Goal: Task Accomplishment & Management: Manage account settings

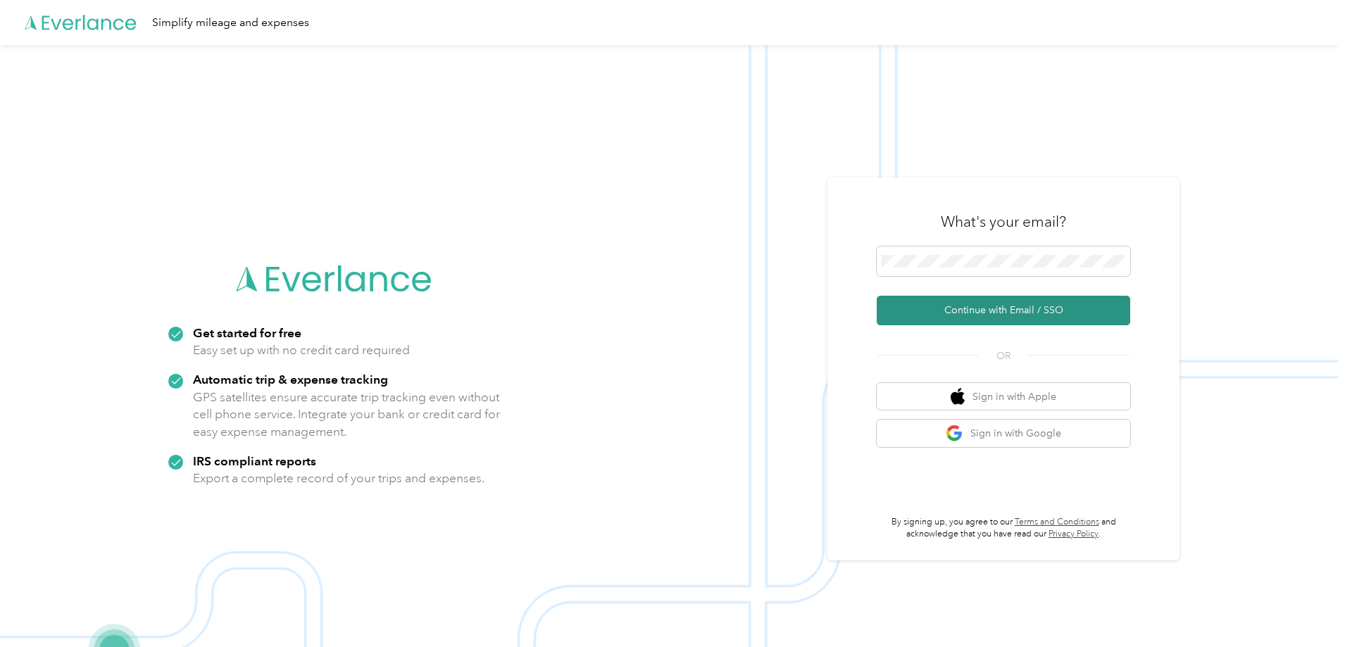
click at [1031, 317] on button "Continue with Email / SSO" at bounding box center [1004, 311] width 254 height 30
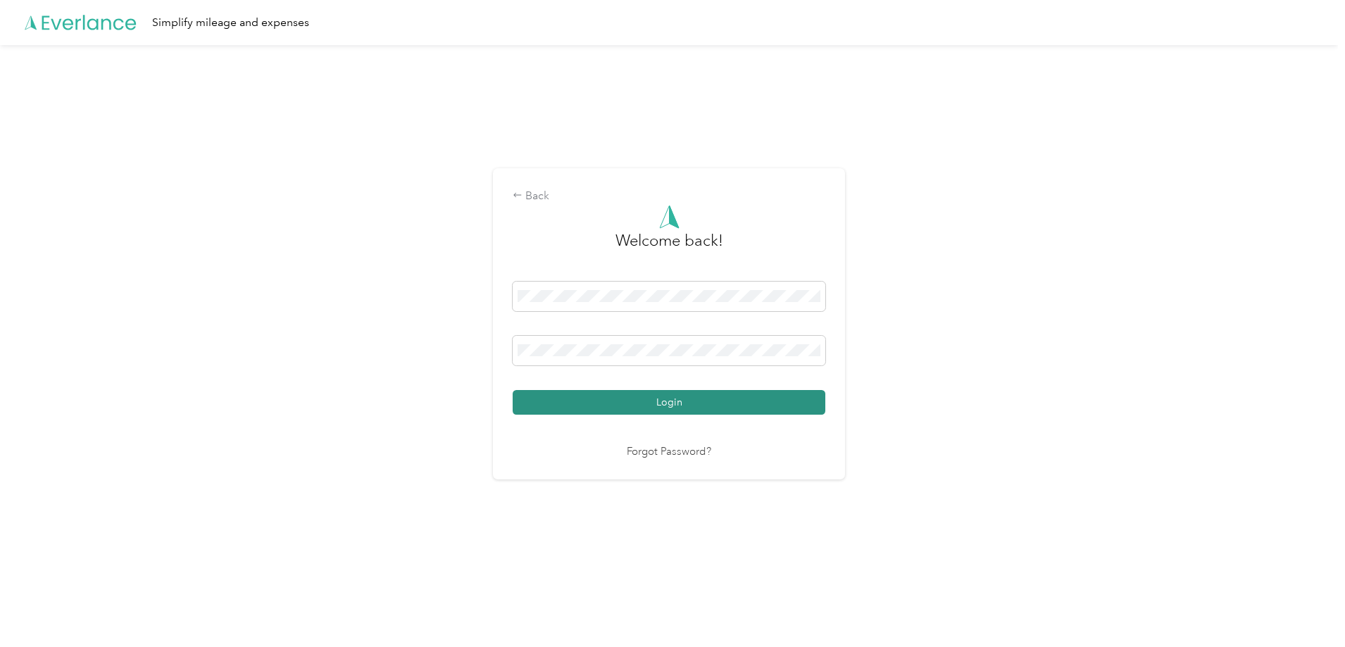
click at [727, 404] on button "Login" at bounding box center [669, 402] width 313 height 25
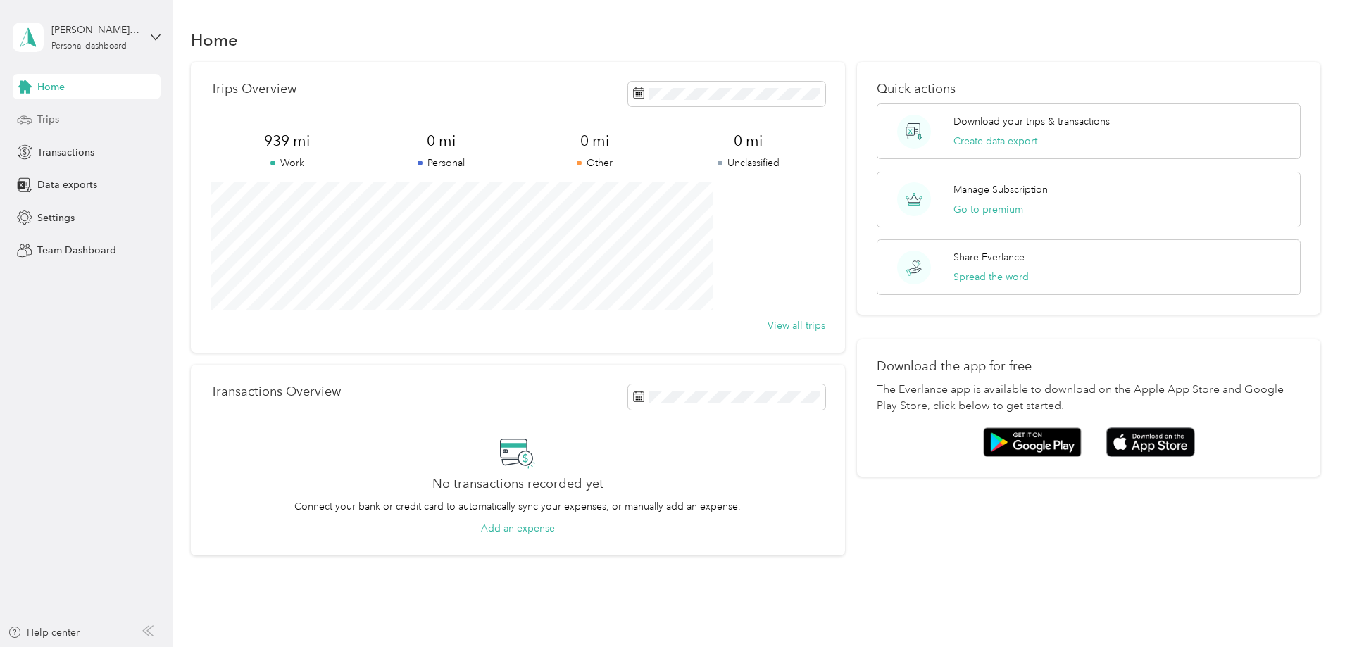
click at [85, 118] on div "Trips" at bounding box center [87, 119] width 148 height 25
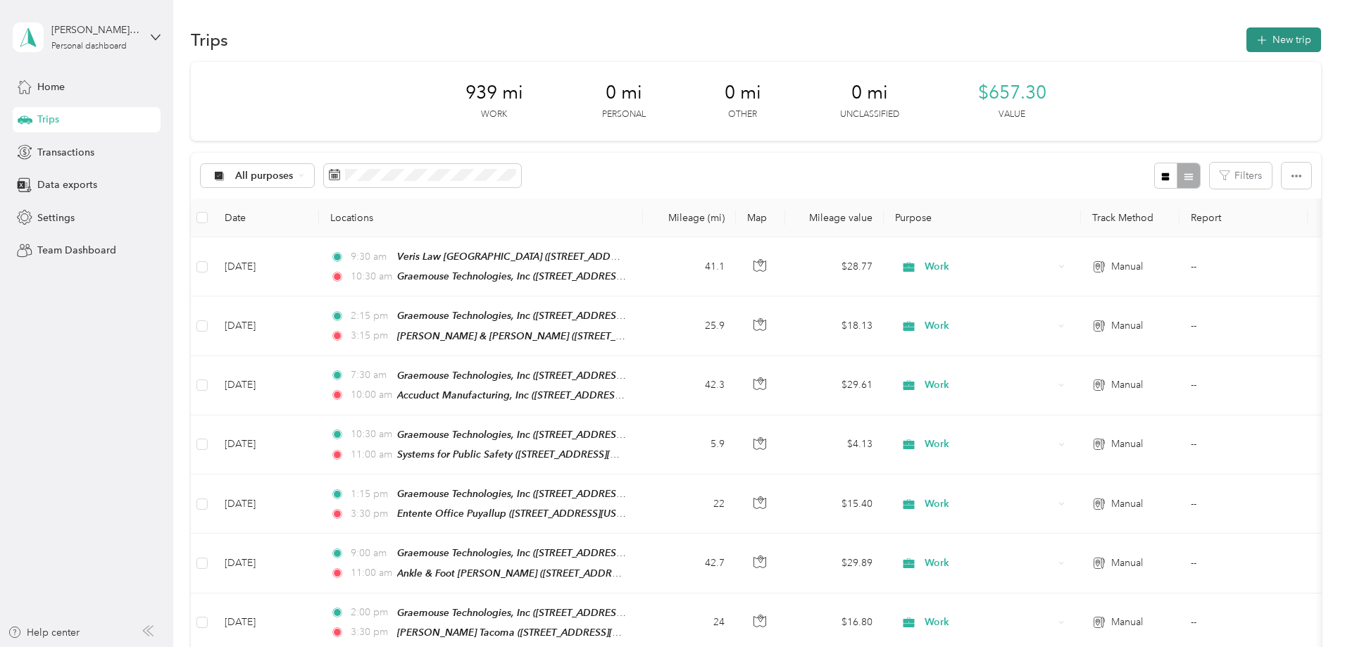
click at [1247, 38] on button "New trip" at bounding box center [1284, 39] width 75 height 25
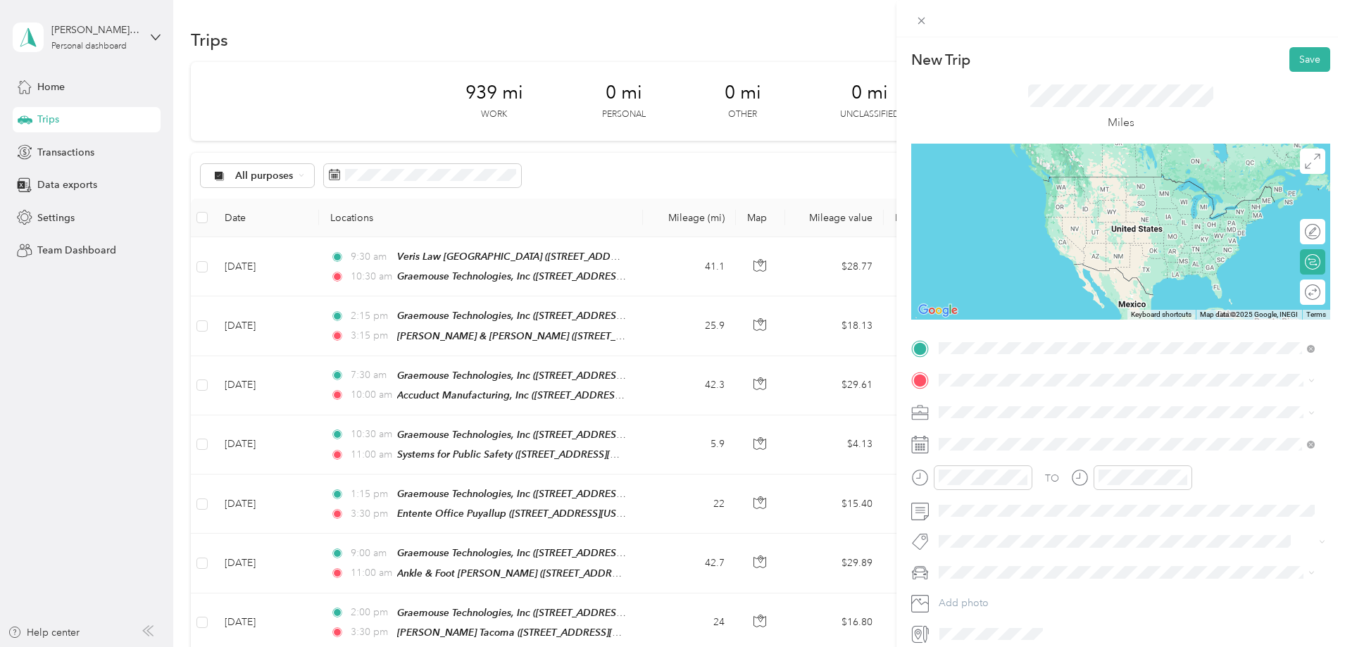
click at [1053, 409] on div "Graemouse Technologies, Inc [STREET_ADDRESS][US_STATE]" at bounding box center [1036, 413] width 141 height 30
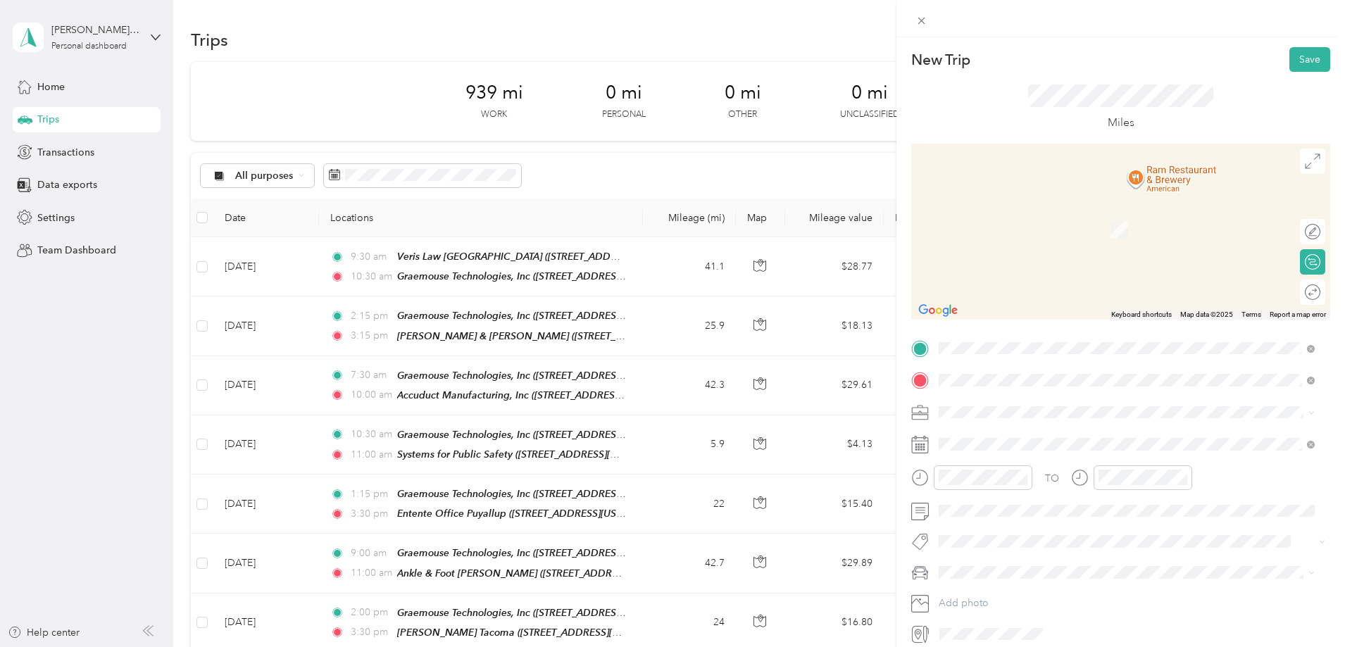
click at [1018, 450] on span "114 East Meeker, 98372, Puyallup, Washington, United States" at bounding box center [1075, 452] width 219 height 12
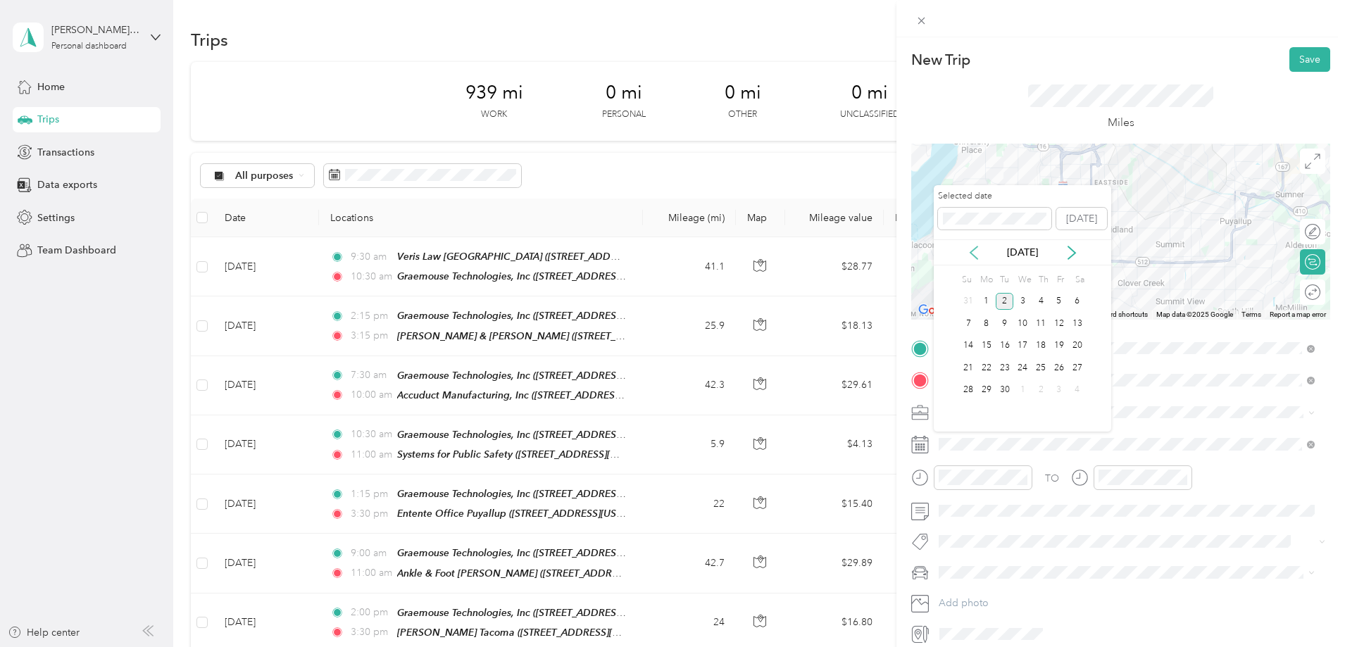
click at [973, 255] on icon at bounding box center [974, 253] width 7 height 13
click at [1004, 368] on div "19" at bounding box center [1005, 368] width 18 height 18
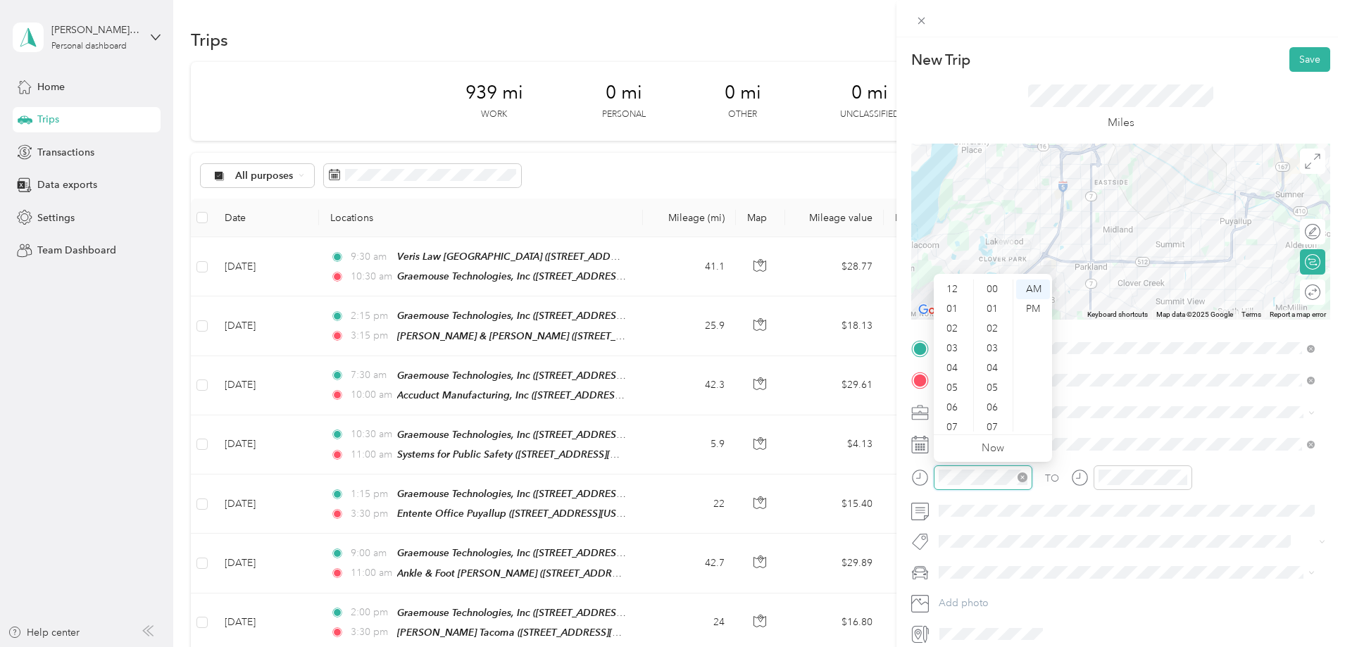
scroll to position [85, 0]
click at [1303, 290] on div at bounding box center [1306, 292] width 30 height 15
click at [994, 444] on li "Work" at bounding box center [1127, 437] width 386 height 25
click at [923, 486] on div at bounding box center [972, 478] width 121 height 25
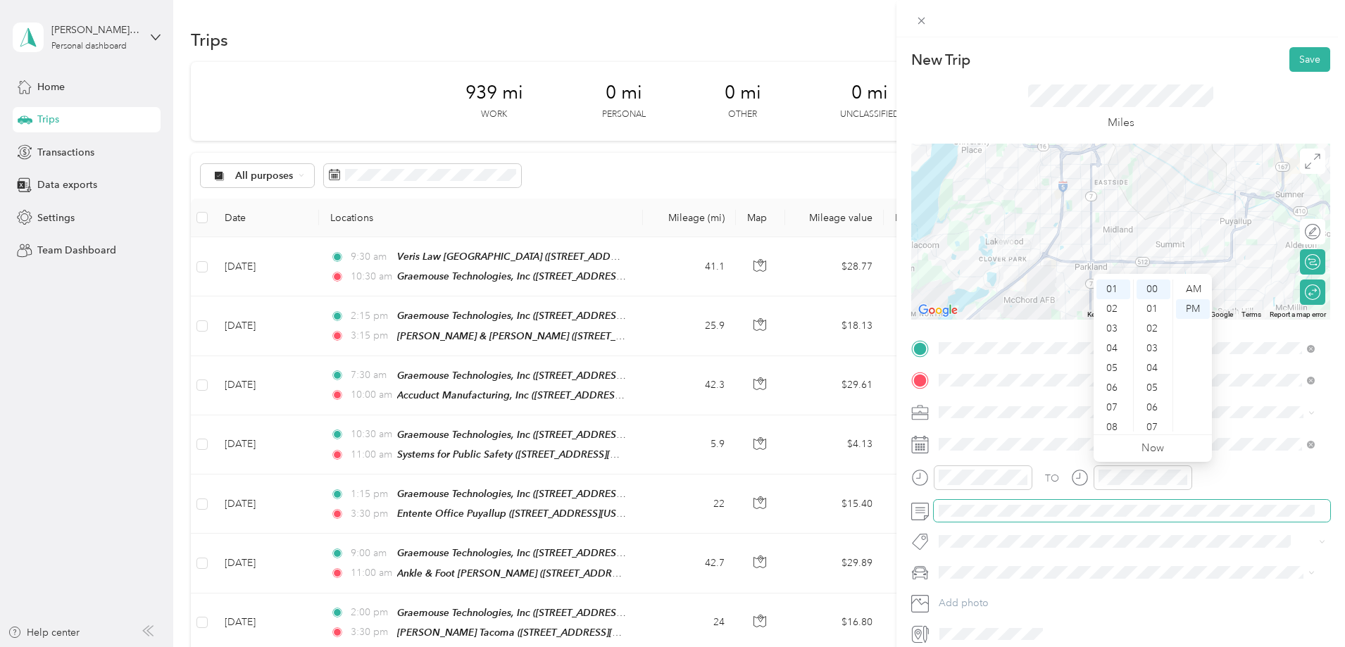
scroll to position [0, 0]
click at [993, 517] on span at bounding box center [1132, 511] width 397 height 23
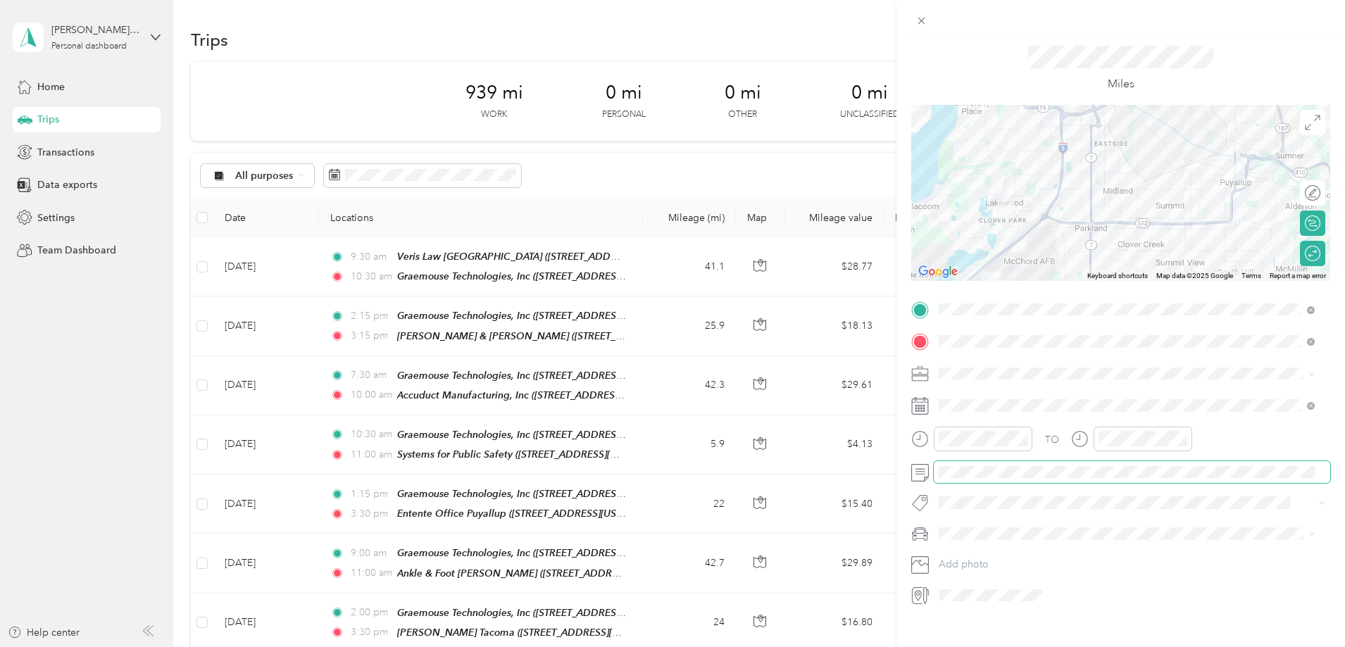
scroll to position [60, 0]
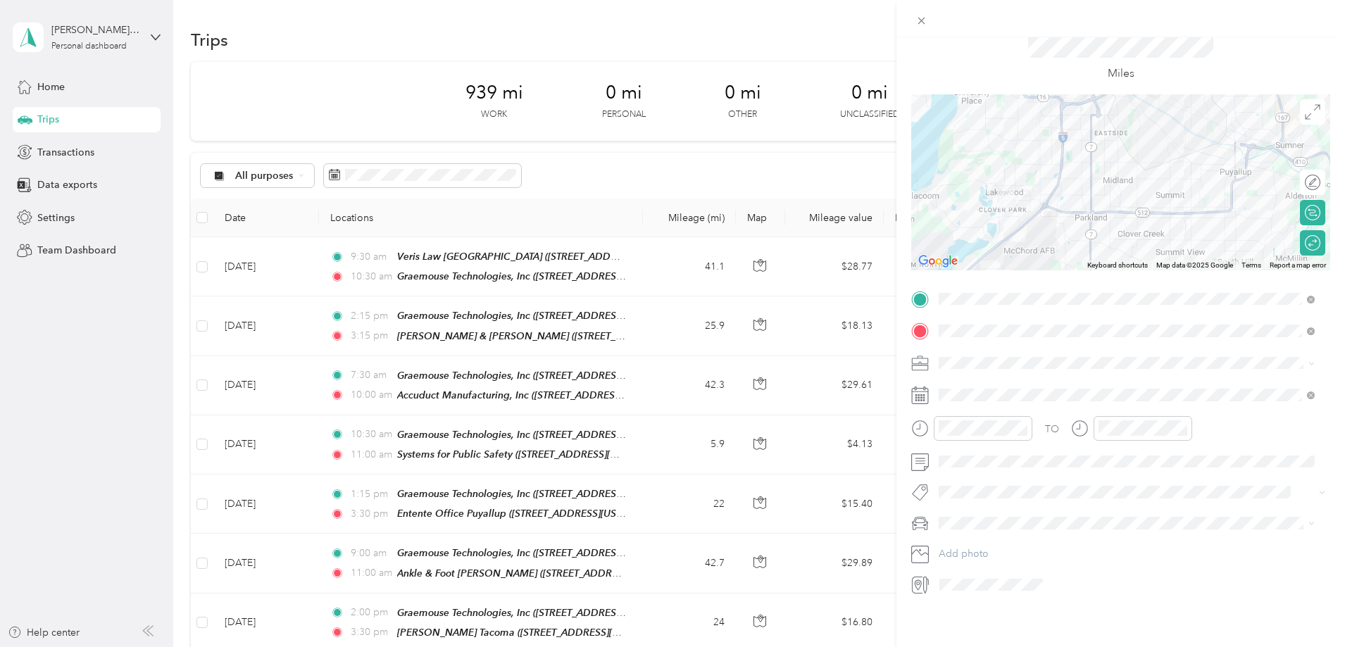
click at [1088, 512] on span at bounding box center [1132, 523] width 397 height 23
click at [1069, 521] on span at bounding box center [1132, 523] width 397 height 23
click at [1028, 542] on li "BJ's car" at bounding box center [1127, 537] width 386 height 25
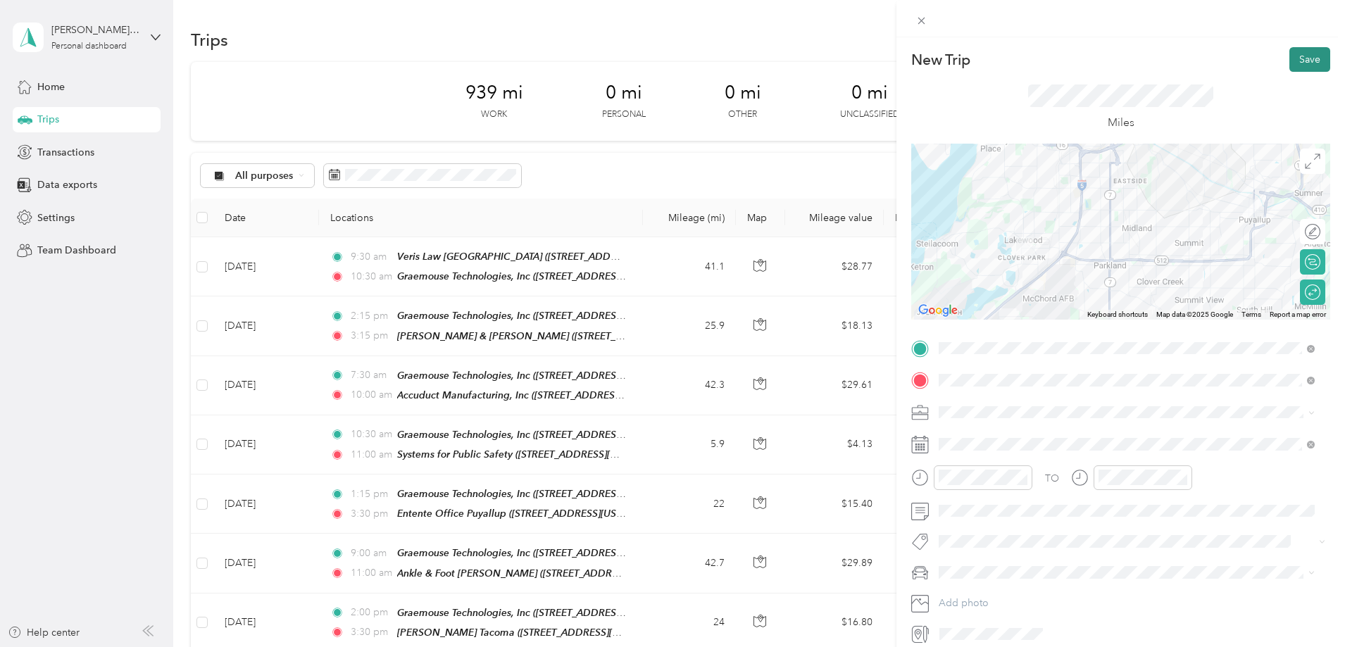
click at [1300, 55] on button "Save" at bounding box center [1310, 59] width 41 height 25
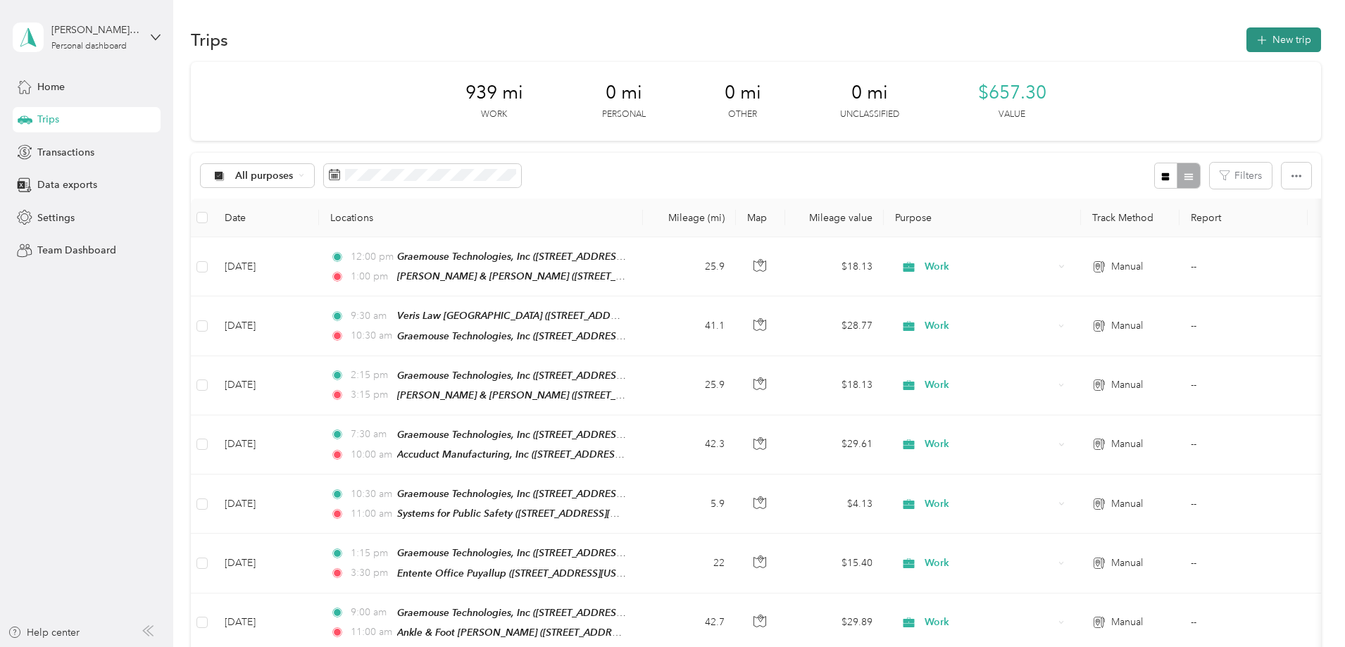
click at [1247, 40] on button "New trip" at bounding box center [1284, 39] width 75 height 25
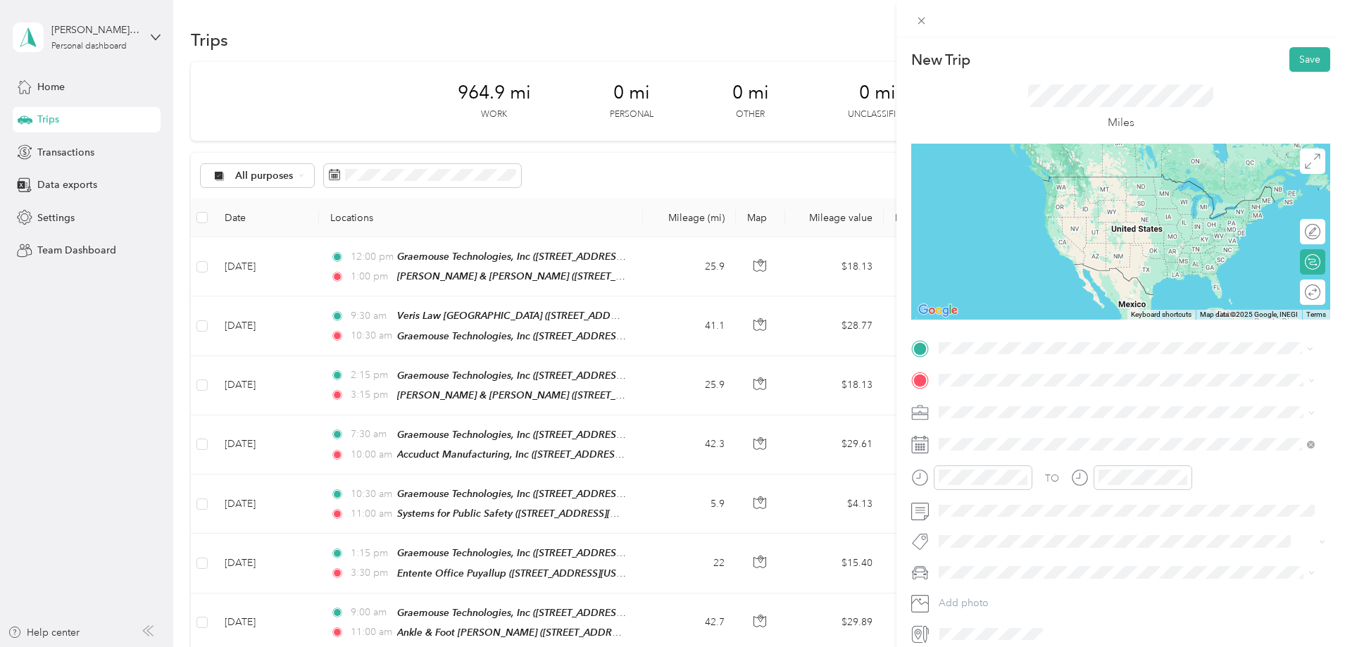
click at [1048, 406] on strong "Graemouse Technologies, Inc" at bounding box center [1034, 404] width 136 height 13
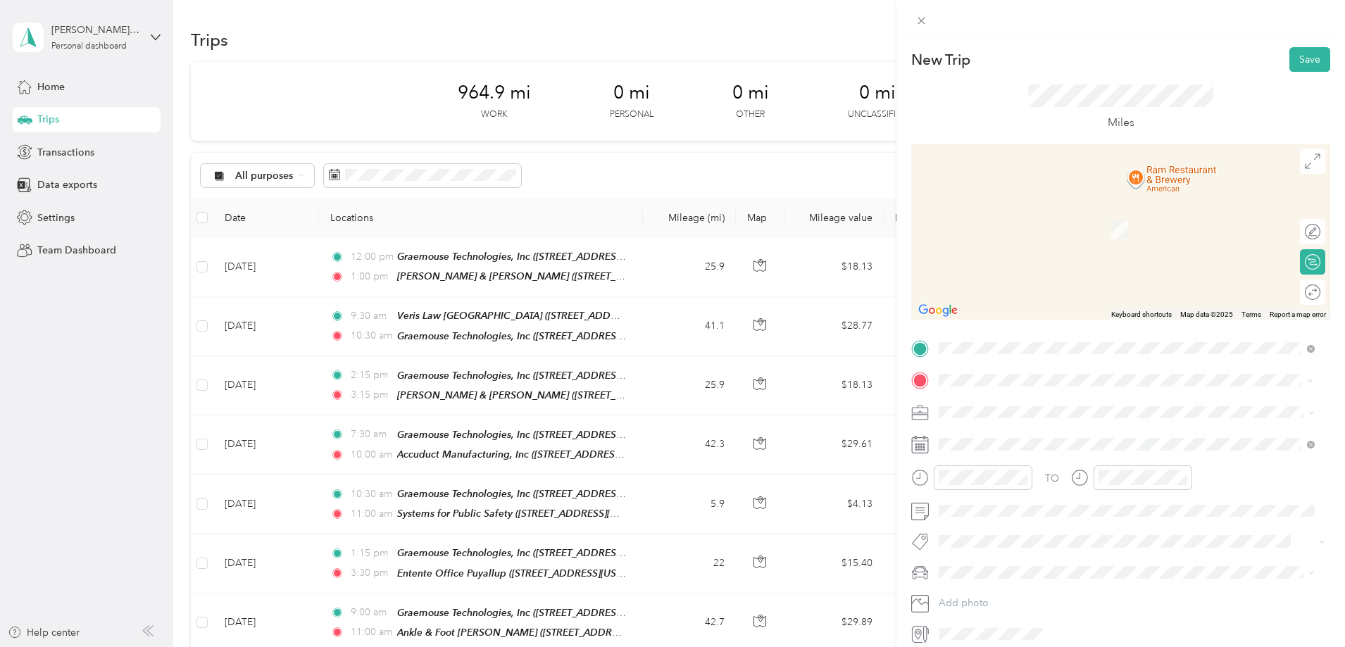
click at [1052, 446] on span "2520 112th Street South, 98499, Lakewood, Washington, United States" at bounding box center [1036, 452] width 141 height 12
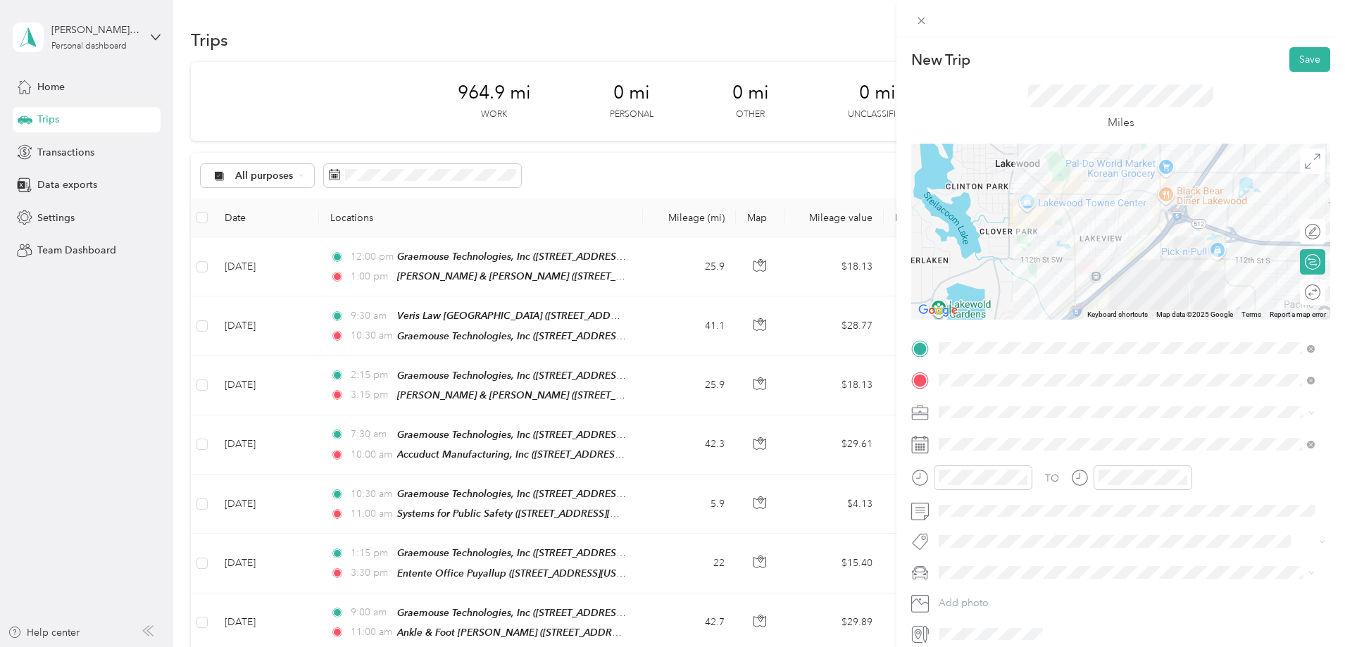
click at [1022, 419] on span at bounding box center [1132, 413] width 397 height 23
click at [964, 442] on li "Work" at bounding box center [1127, 437] width 386 height 25
click at [1293, 295] on div at bounding box center [1299, 292] width 13 height 13
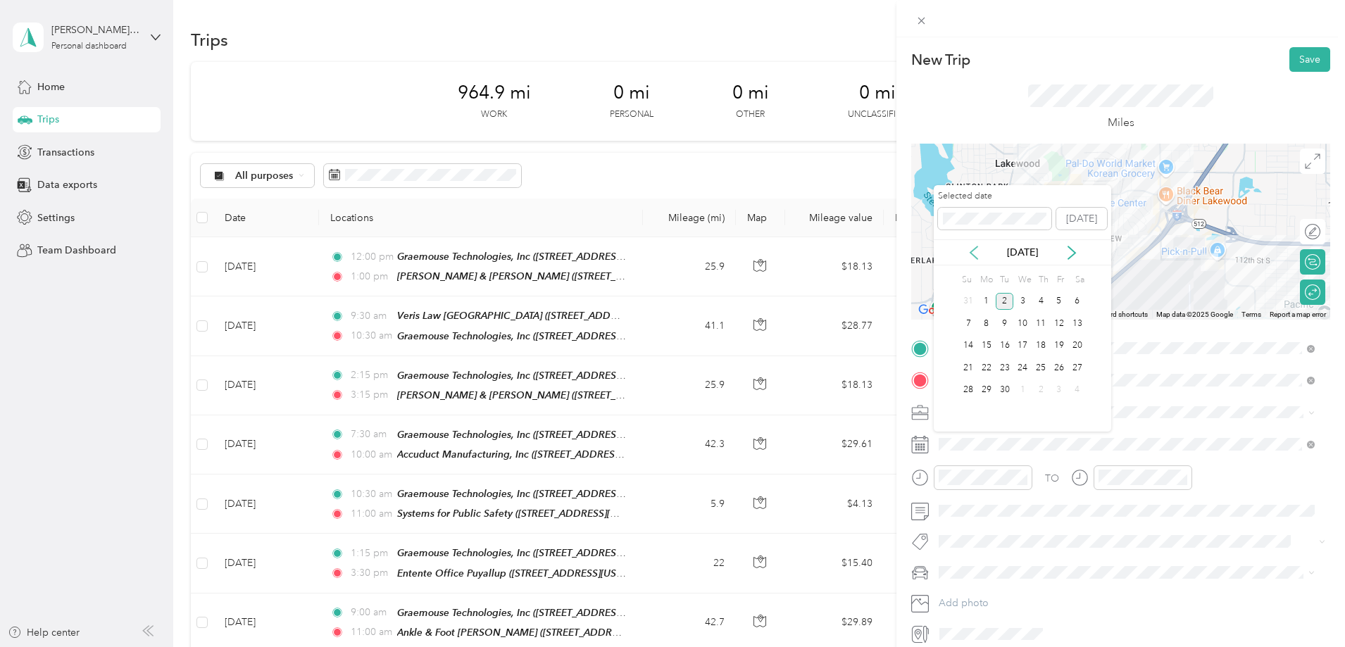
click at [973, 256] on icon at bounding box center [974, 253] width 7 height 13
click at [1040, 369] on div "21" at bounding box center [1041, 368] width 18 height 18
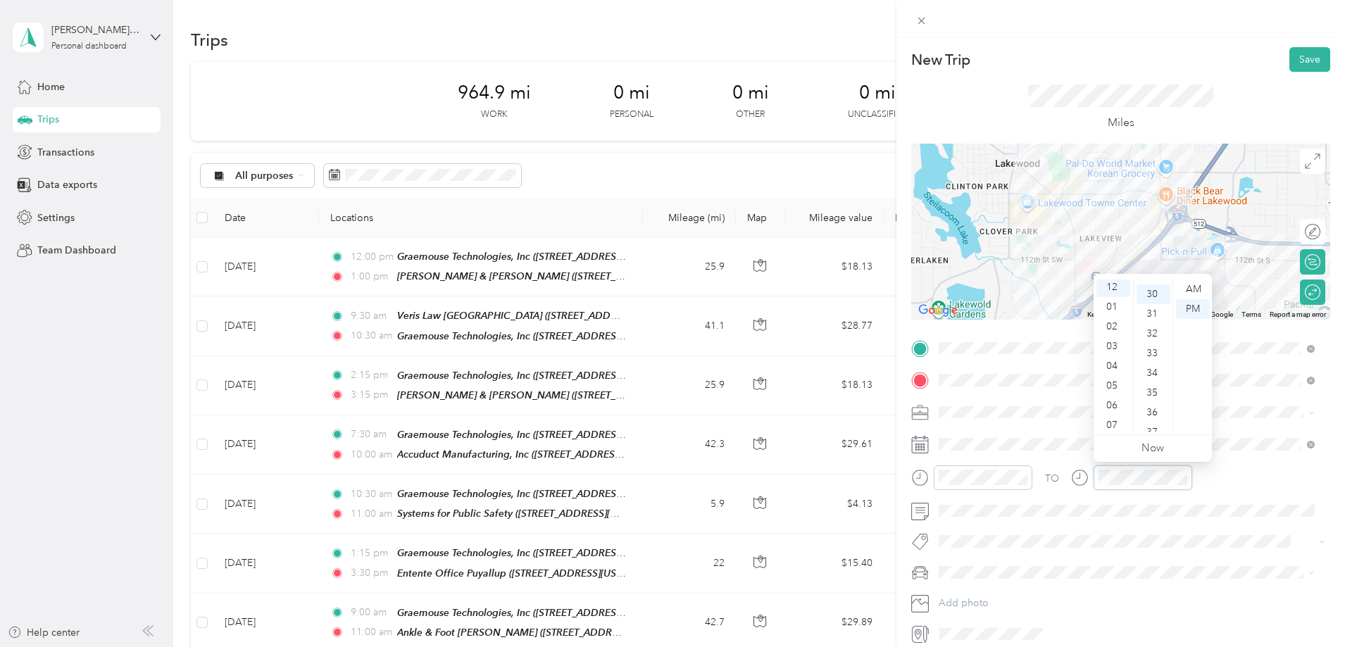
scroll to position [592, 0]
click at [983, 595] on div "BJ's car" at bounding box center [1127, 597] width 366 height 15
click at [1300, 61] on button "Save" at bounding box center [1310, 59] width 41 height 25
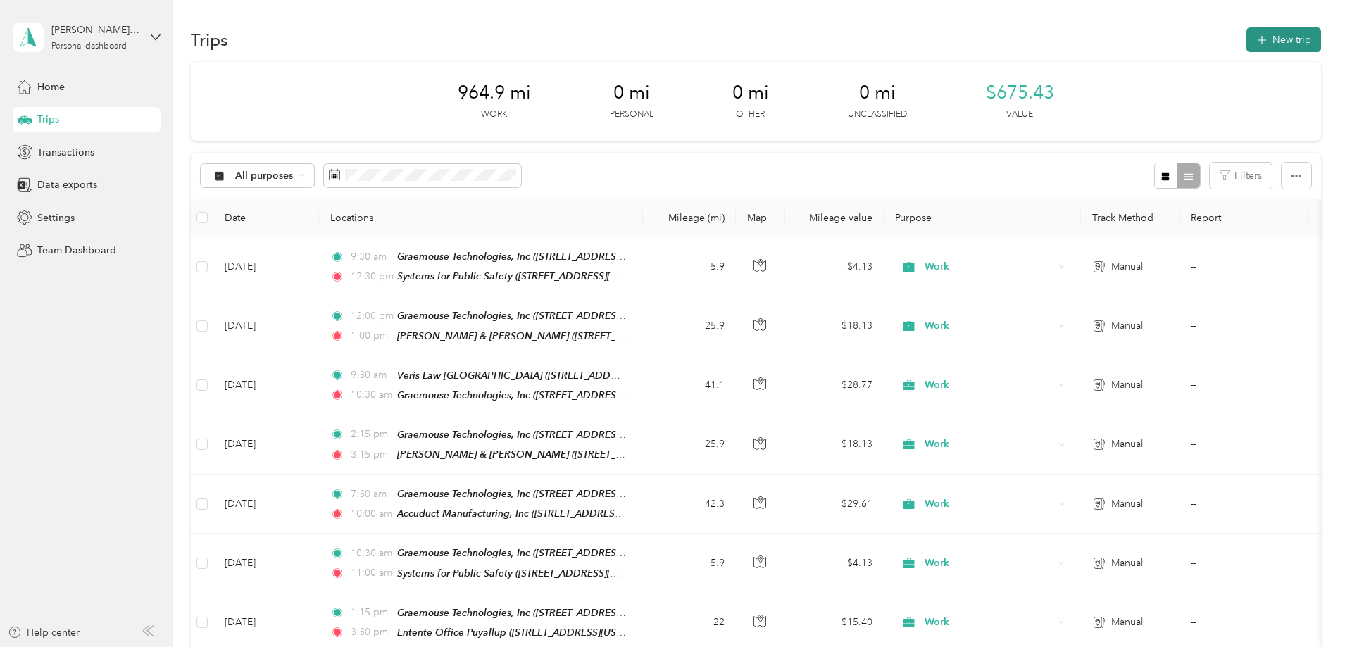
click at [1247, 42] on button "New trip" at bounding box center [1284, 39] width 75 height 25
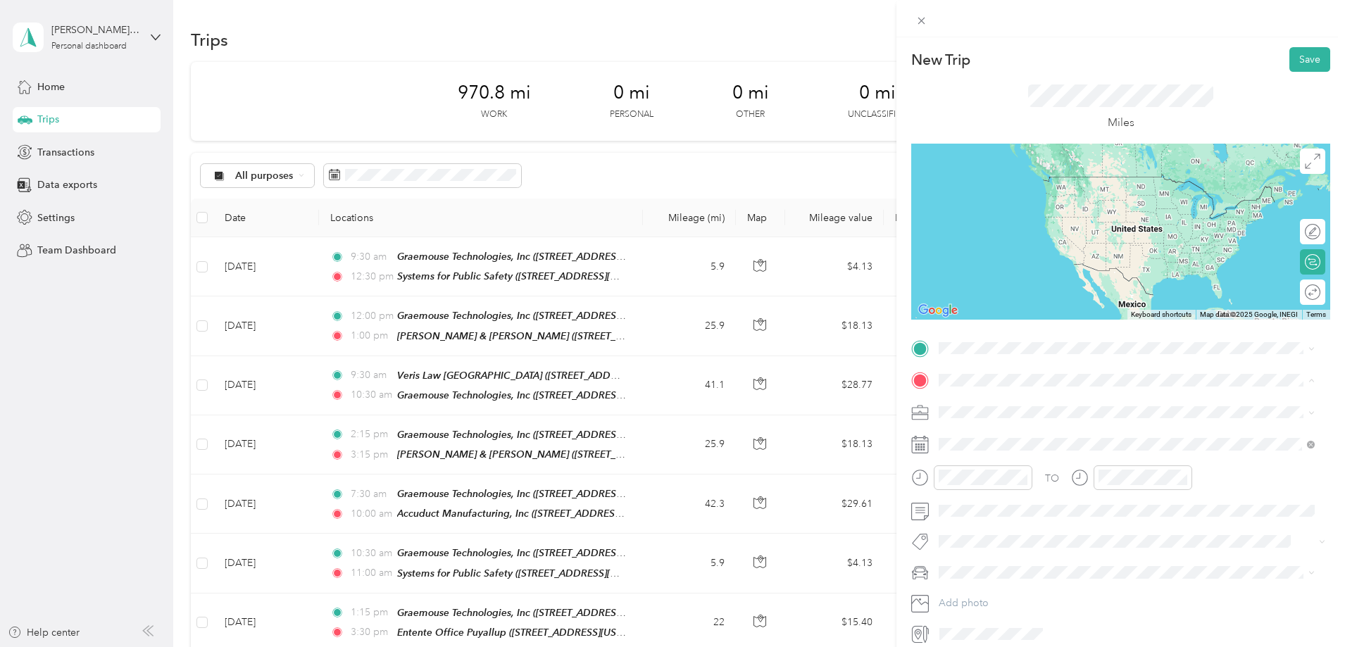
click at [1046, 359] on div "TO Add photo" at bounding box center [1121, 491] width 419 height 309
click at [1001, 402] on strong "Veris Law [GEOGRAPHIC_DATA]" at bounding box center [1041, 404] width 151 height 13
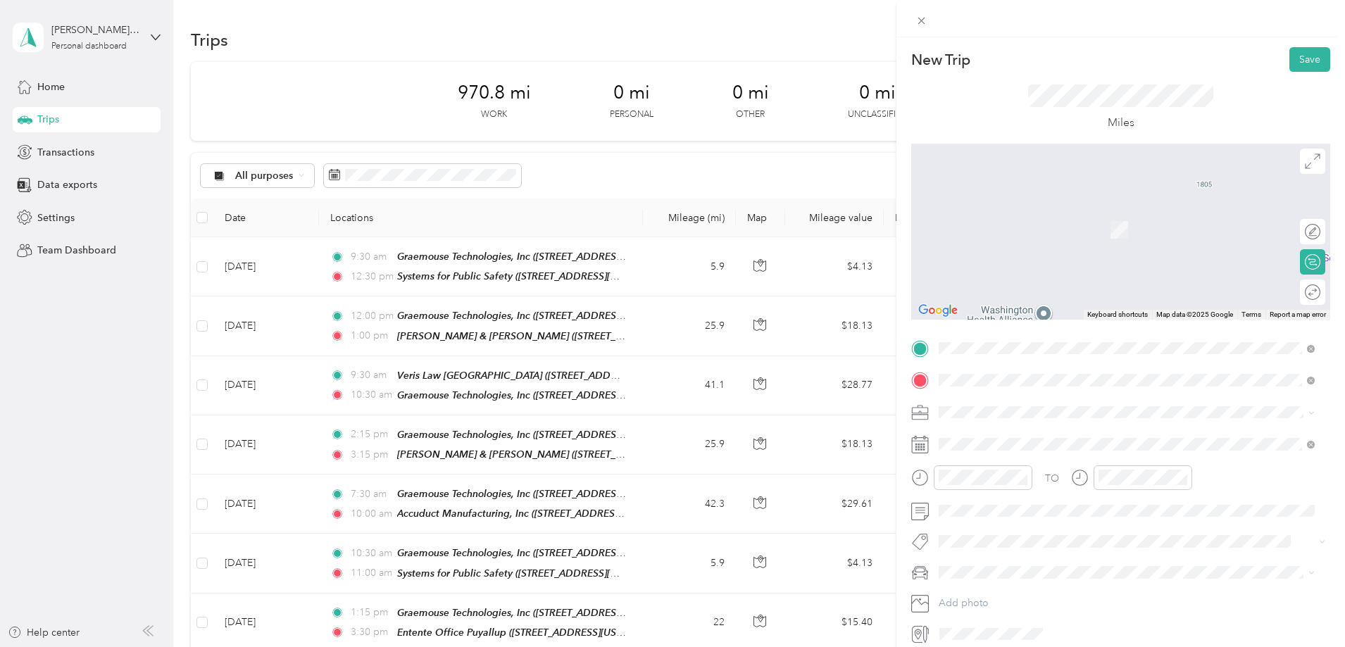
click at [1018, 430] on strong "Spirit Transportation" at bounding box center [1013, 436] width 95 height 13
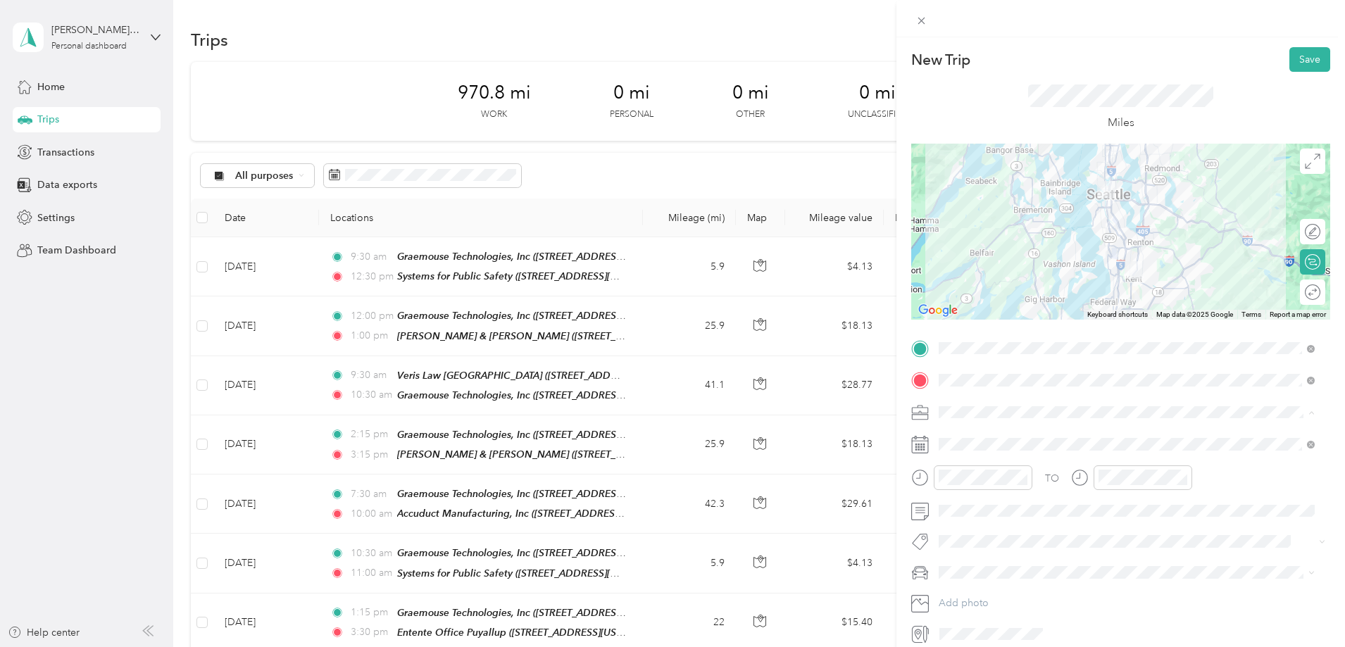
click at [984, 438] on div "Work" at bounding box center [1127, 437] width 366 height 15
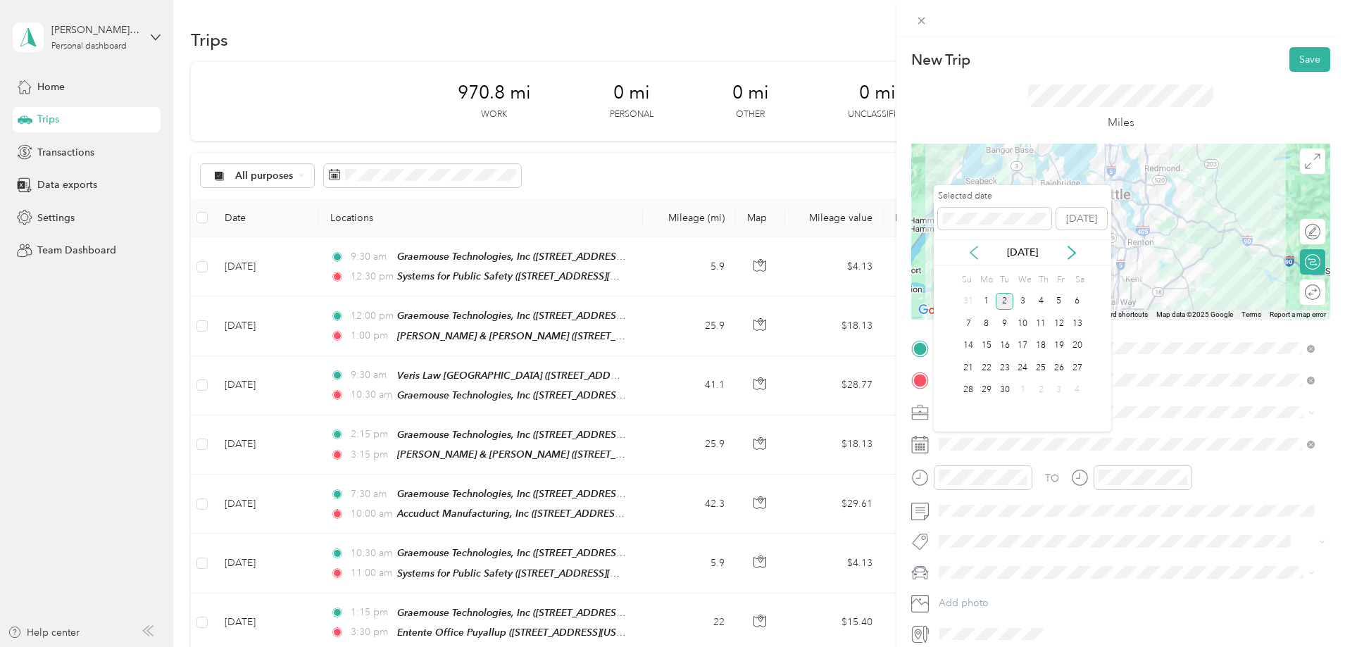
click at [976, 248] on icon at bounding box center [974, 253] width 7 height 13
click at [1021, 396] on div "27" at bounding box center [1023, 391] width 18 height 18
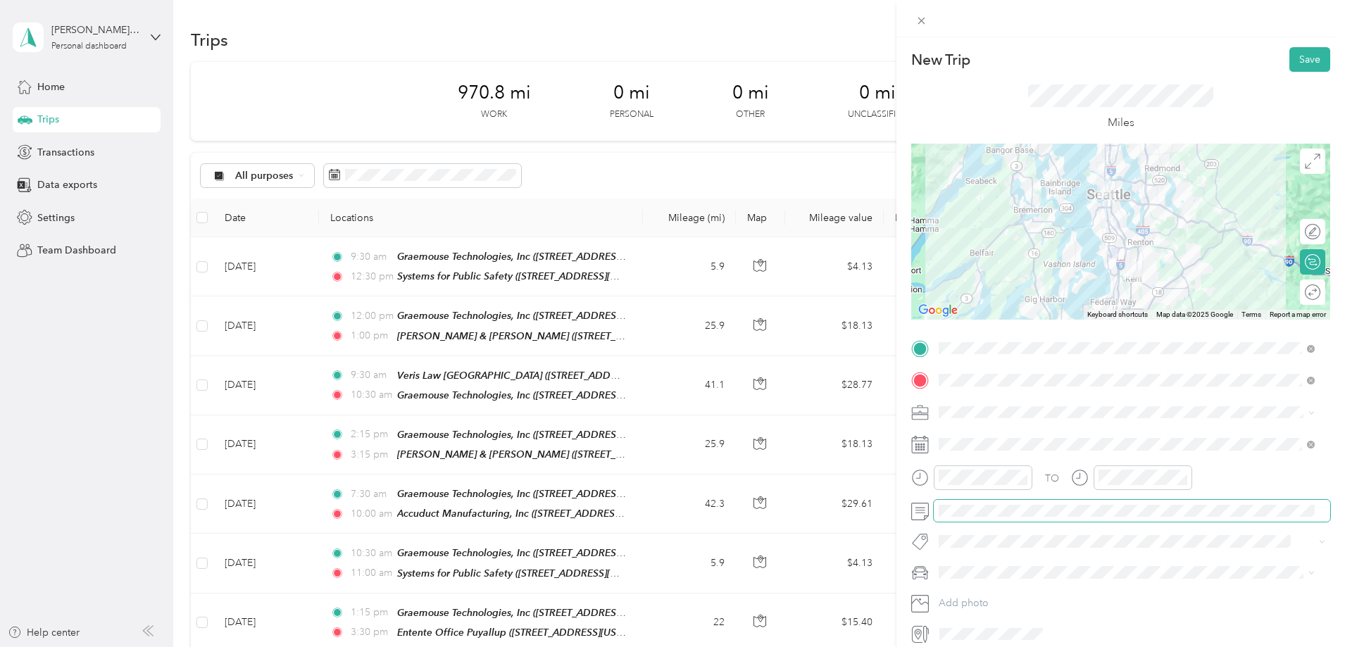
click at [1273, 518] on span at bounding box center [1132, 511] width 397 height 23
click at [1075, 647] on div "New Trip Save This trip cannot be edited because it is either under review, app…" at bounding box center [669, 647] width 1338 height 0
click at [926, 562] on div at bounding box center [1121, 572] width 419 height 23
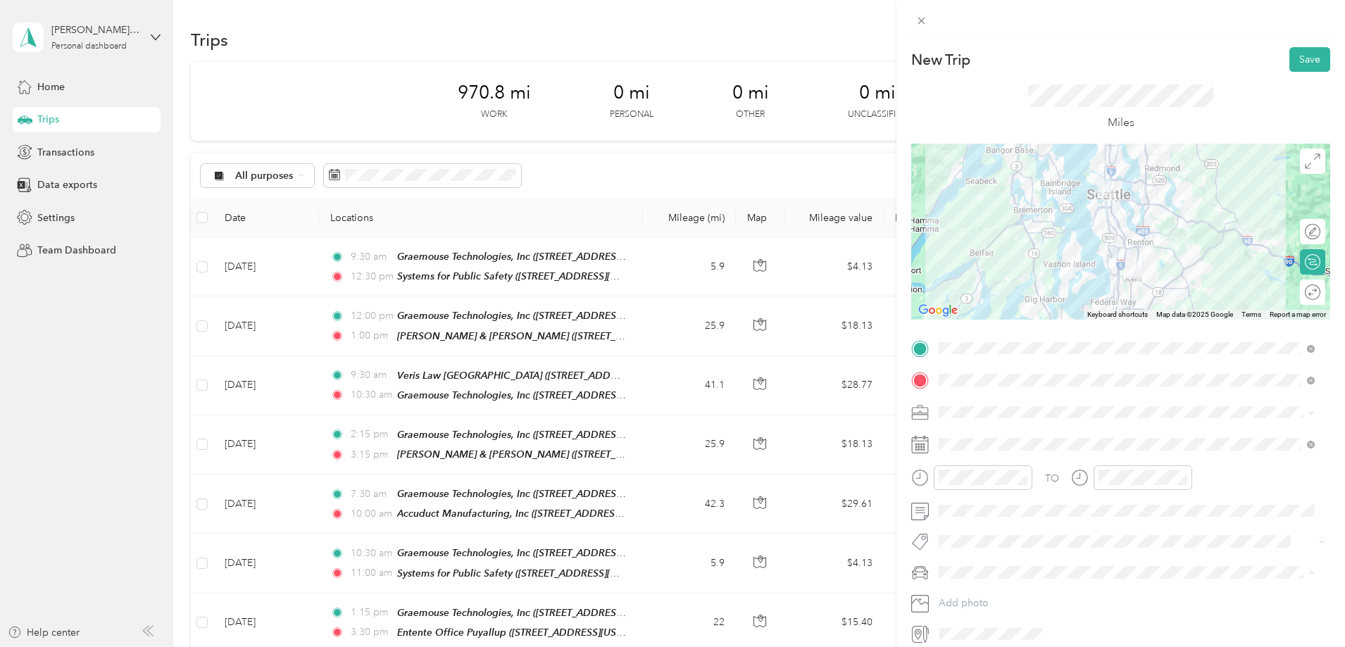
click at [969, 599] on span "BJ's car" at bounding box center [961, 598] width 35 height 12
click at [1290, 56] on button "Save" at bounding box center [1310, 59] width 41 height 25
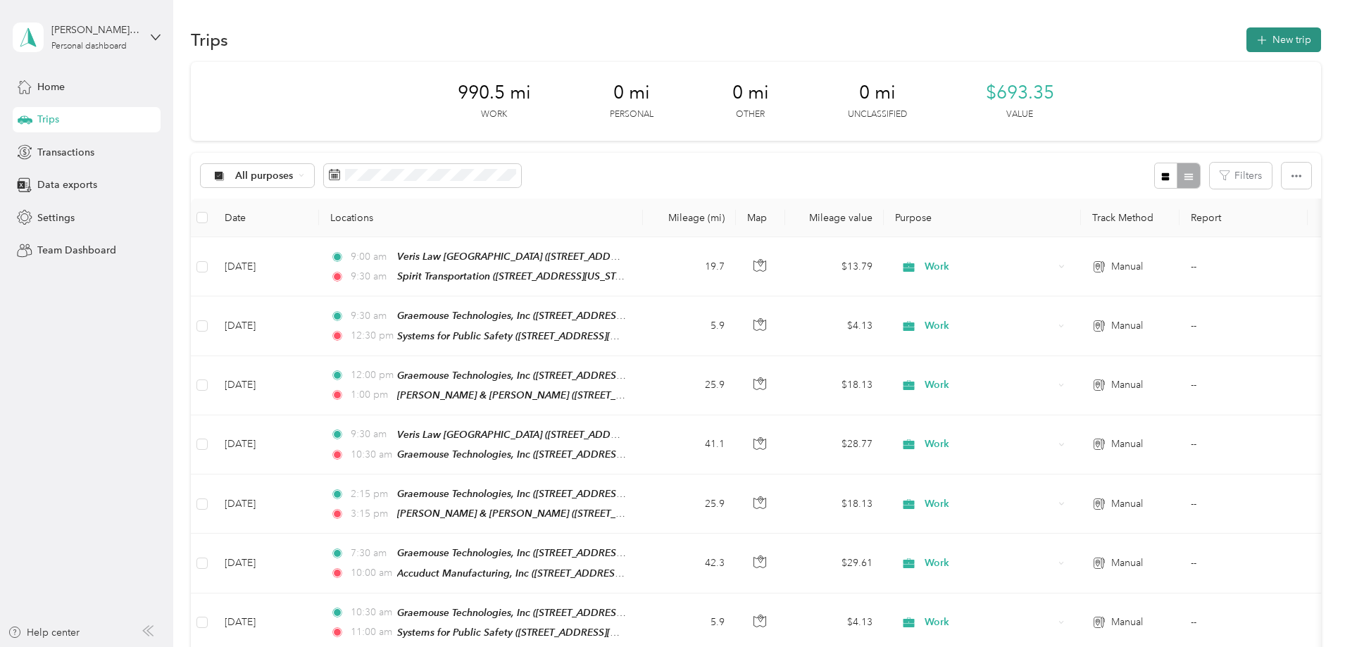
click at [1247, 35] on button "New trip" at bounding box center [1284, 39] width 75 height 25
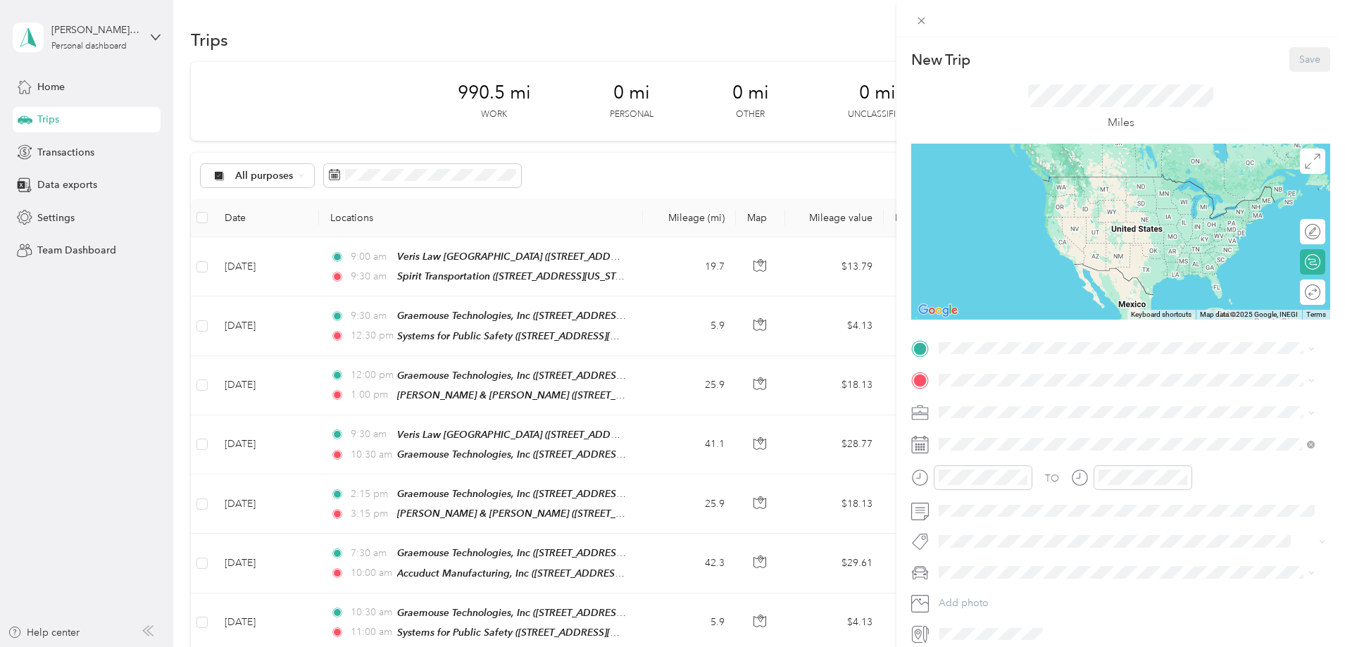
click at [1013, 363] on div "TO Add photo" at bounding box center [1121, 491] width 419 height 309
click at [1014, 406] on strong "Spirit Transportation" at bounding box center [1013, 404] width 95 height 13
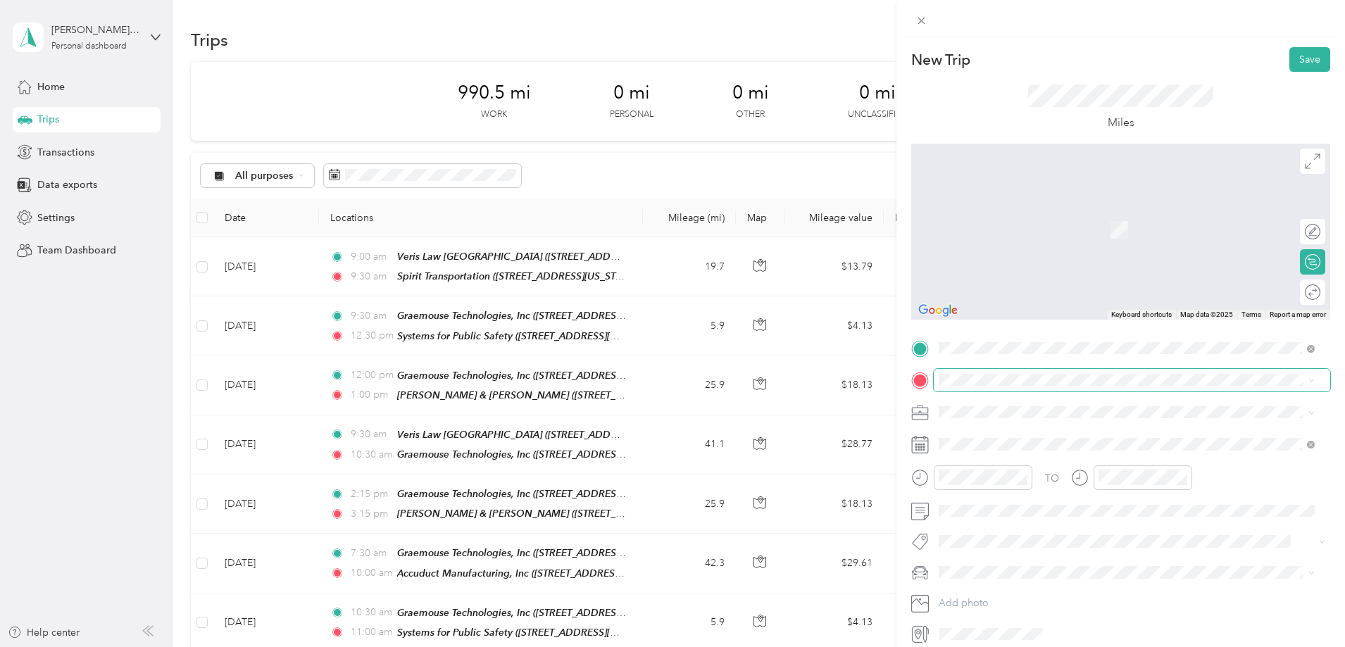
click at [1012, 387] on span at bounding box center [1132, 380] width 397 height 23
click at [1027, 443] on div "Graemouse Technologies, Inc [STREET_ADDRESS][US_STATE]" at bounding box center [1036, 445] width 141 height 30
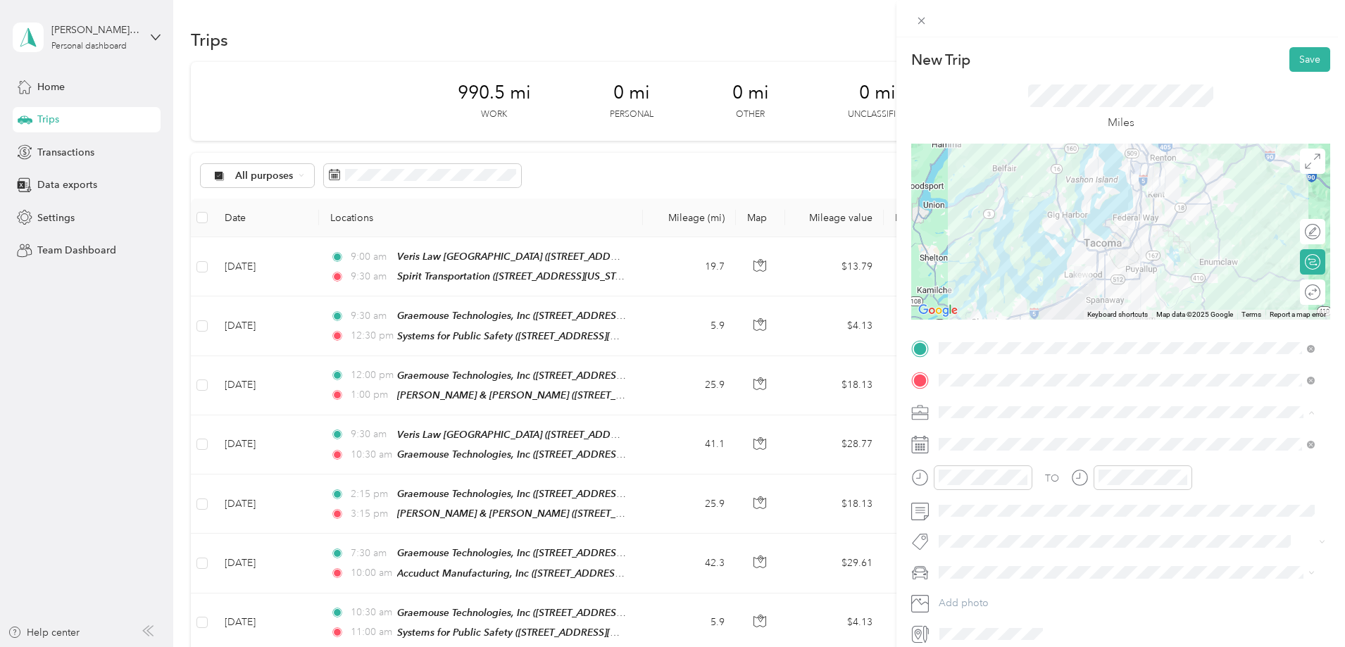
click at [990, 433] on div "Work" at bounding box center [1127, 437] width 366 height 15
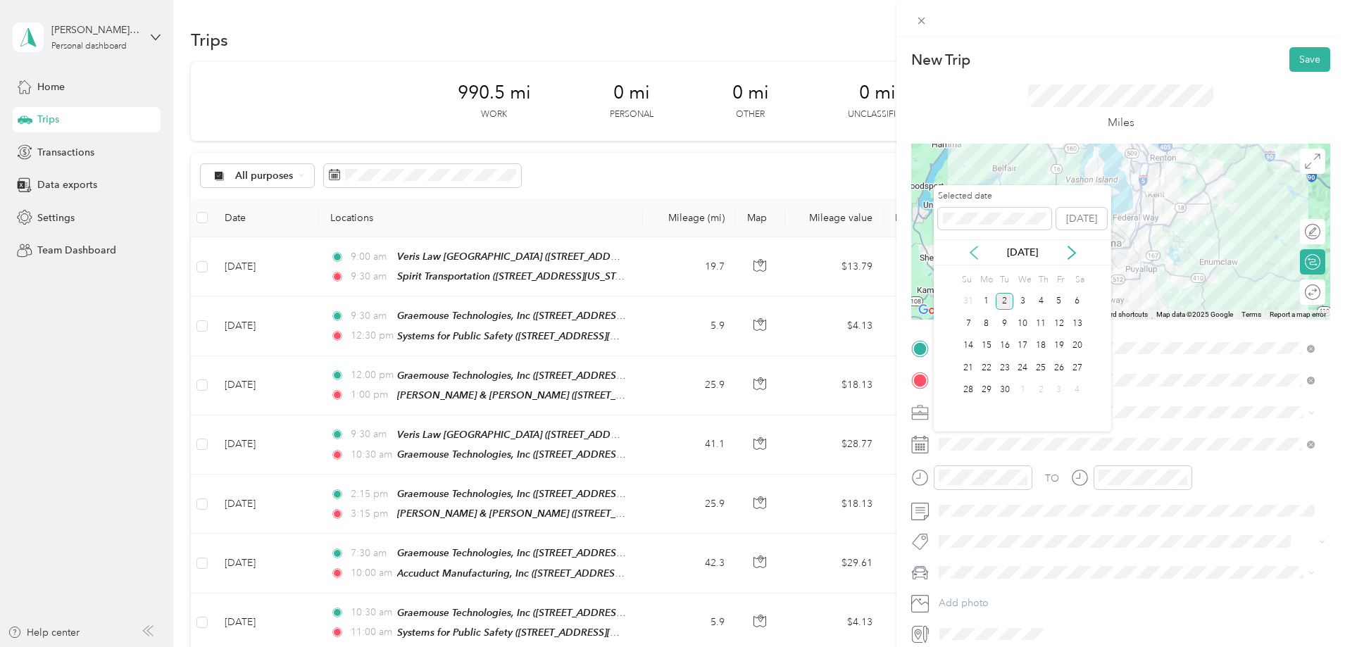
click at [971, 254] on icon at bounding box center [974, 253] width 14 height 14
click at [1014, 391] on div "27" at bounding box center [1023, 391] width 18 height 18
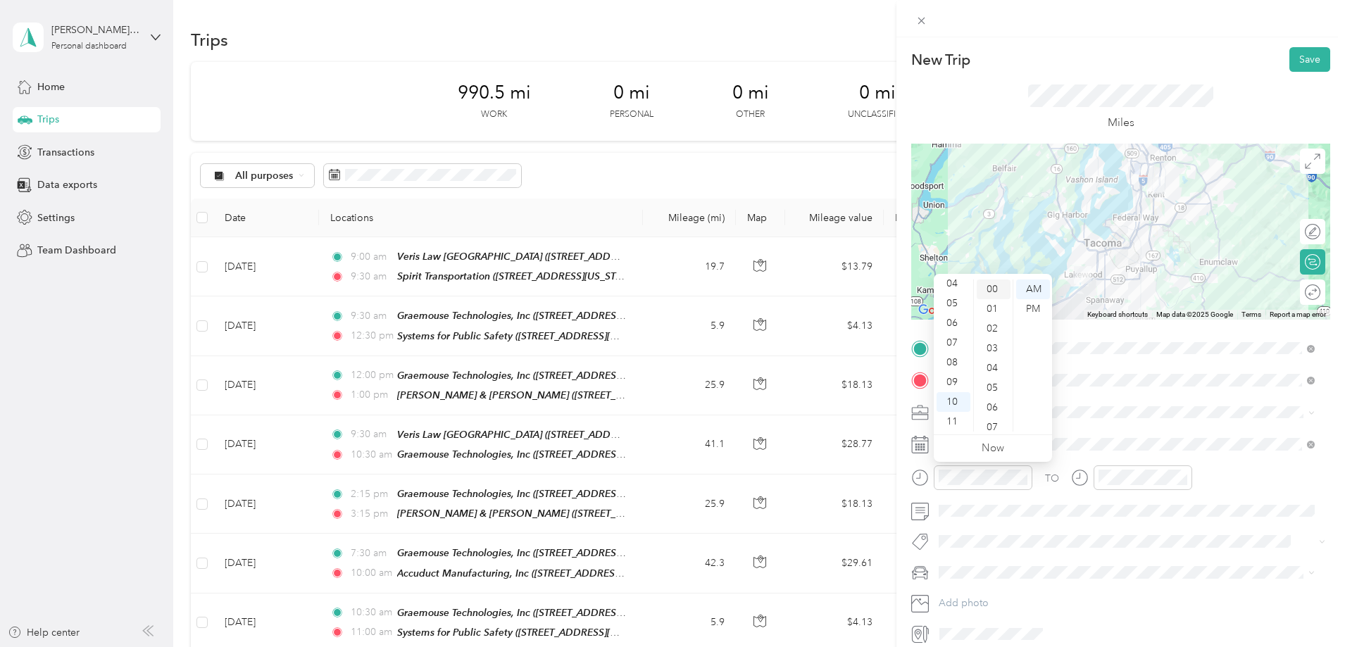
click at [998, 288] on div "00" at bounding box center [994, 290] width 34 height 20
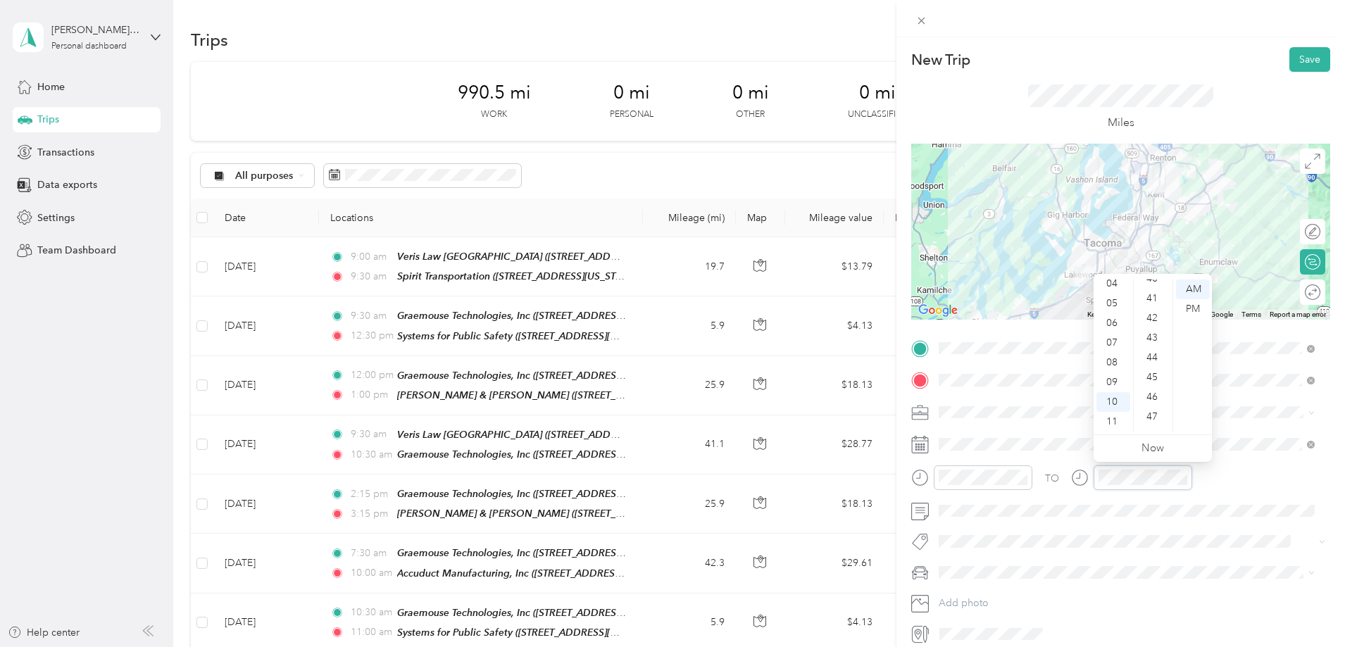
scroll to position [806, 0]
click at [1159, 370] on div "45" at bounding box center [1154, 371] width 34 height 20
click at [988, 518] on span at bounding box center [1132, 511] width 397 height 23
click at [991, 592] on div "BJ's car" at bounding box center [1127, 597] width 366 height 15
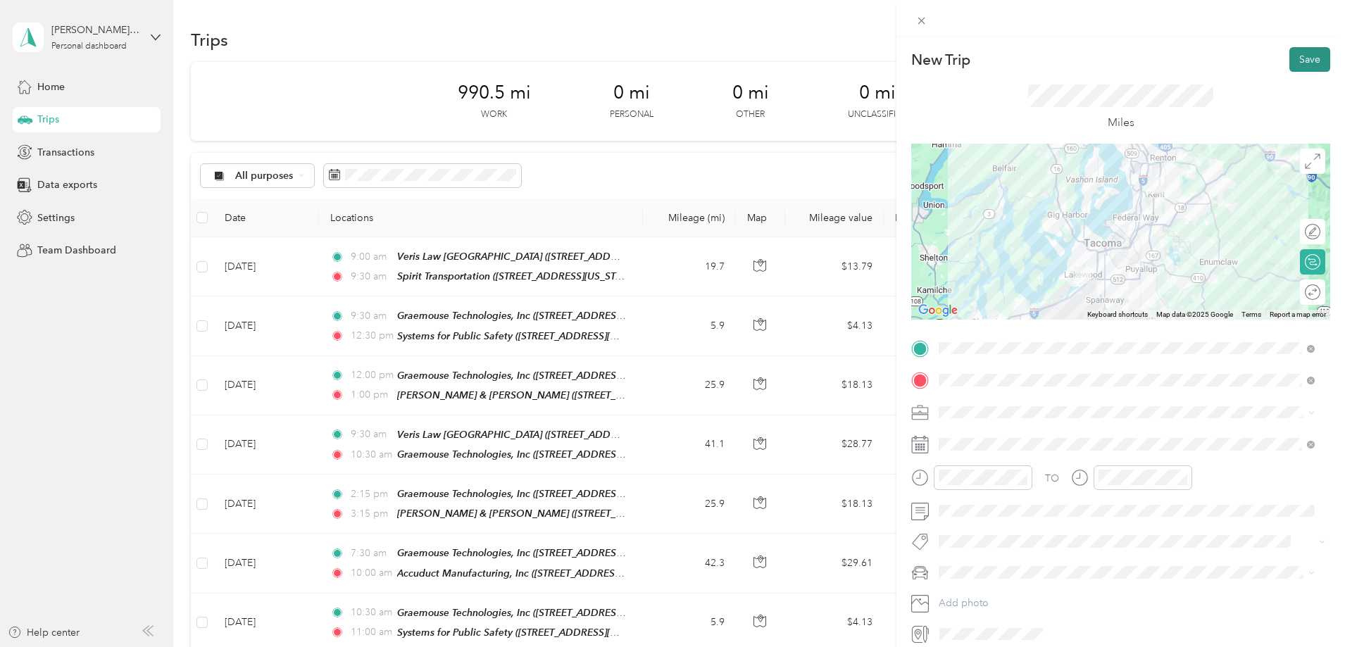
click at [1296, 65] on button "Save" at bounding box center [1310, 59] width 41 height 25
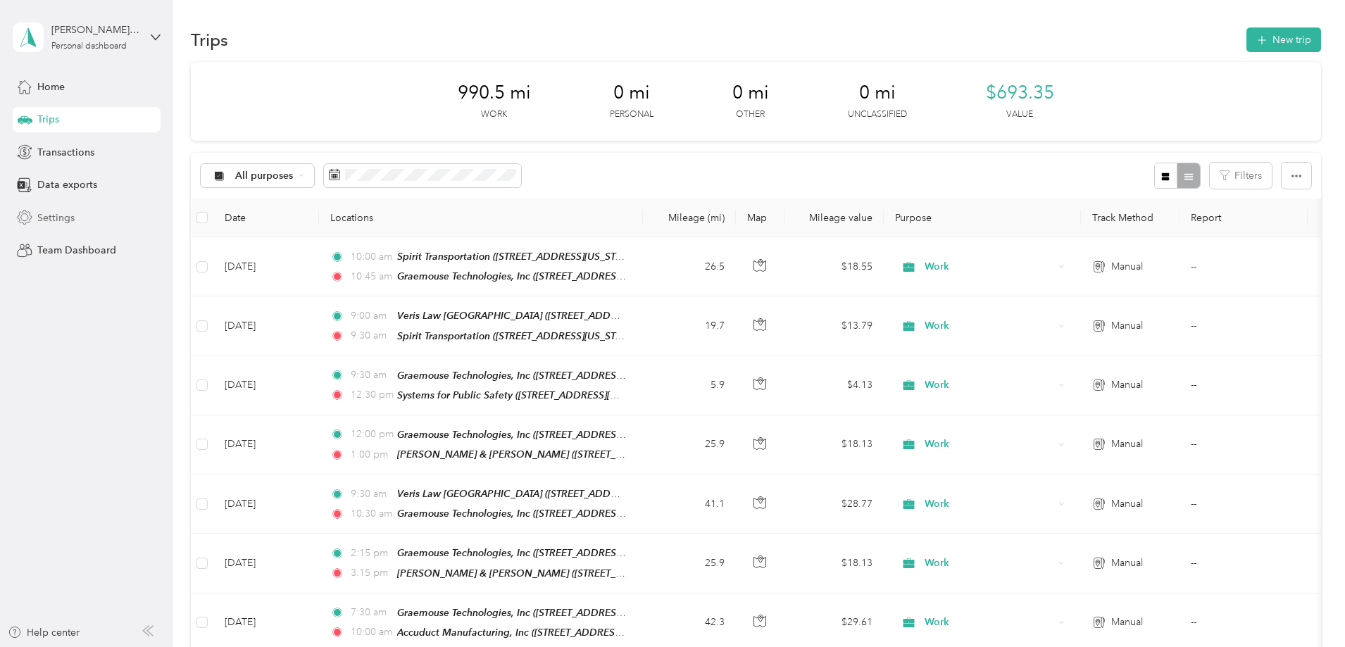
click at [58, 219] on span "Settings" at bounding box center [55, 218] width 37 height 15
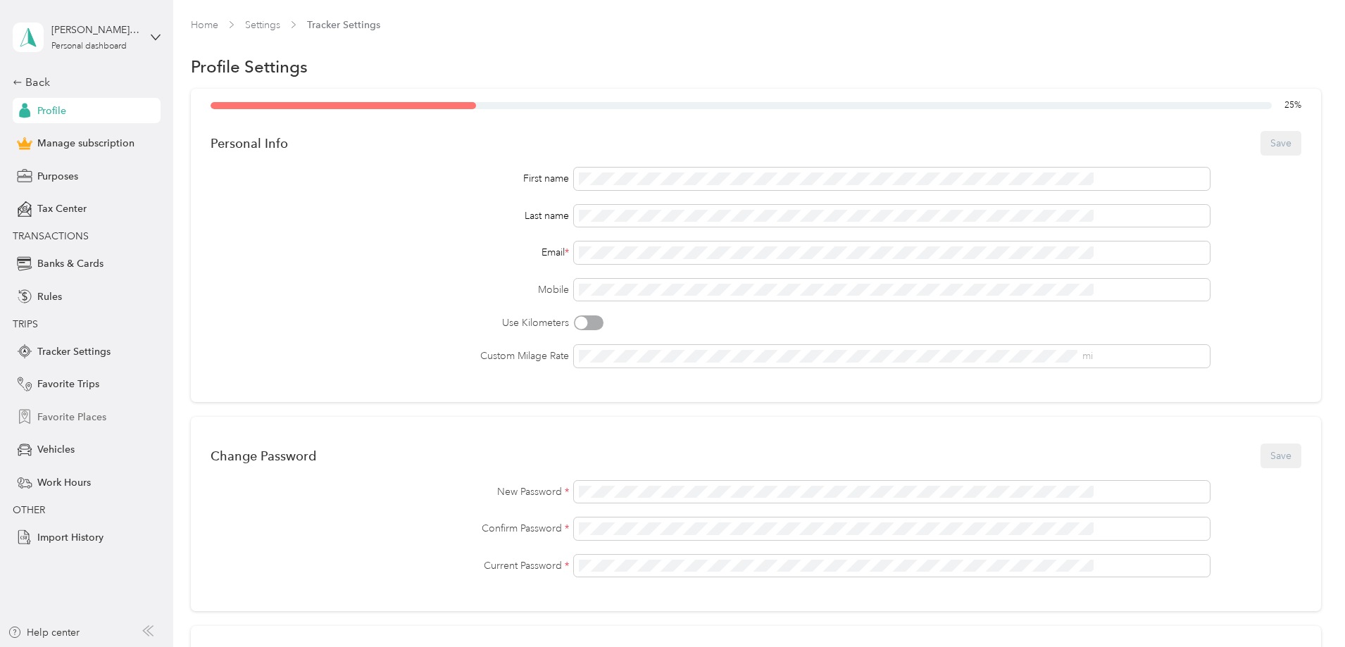
click at [80, 413] on span "Favorite Places" at bounding box center [71, 417] width 69 height 15
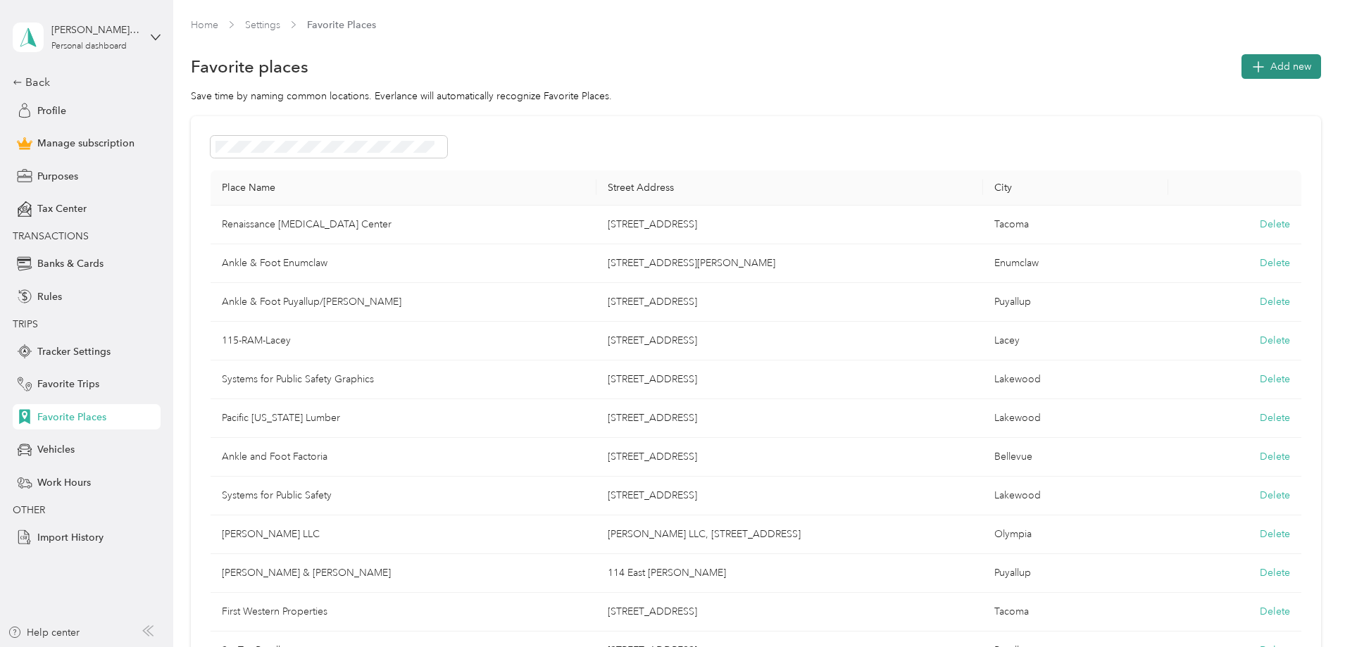
click at [1271, 70] on span "Add new" at bounding box center [1291, 66] width 41 height 15
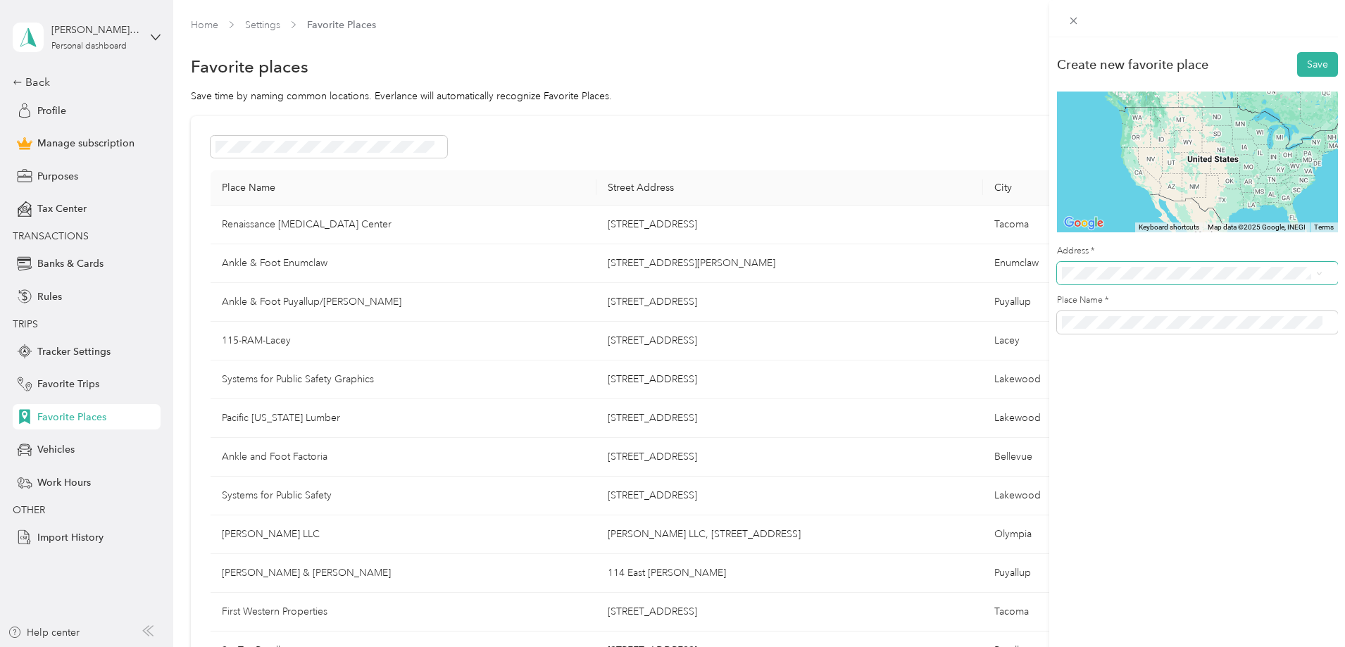
click at [1128, 266] on span at bounding box center [1197, 273] width 281 height 23
click at [1140, 479] on div "Create new favorite place Save ← Move left → Move right ↑ Move up ↓ Move down +…" at bounding box center [1198, 360] width 296 height 647
click at [1159, 285] on form "Create new favorite place Save ← Move left → Move right ↑ Move up ↓ Move down +…" at bounding box center [1197, 192] width 281 height 284
click at [1176, 335] on div "[STREET_ADDRESS][PERSON_NAME][US_STATE]" at bounding box center [1192, 325] width 251 height 19
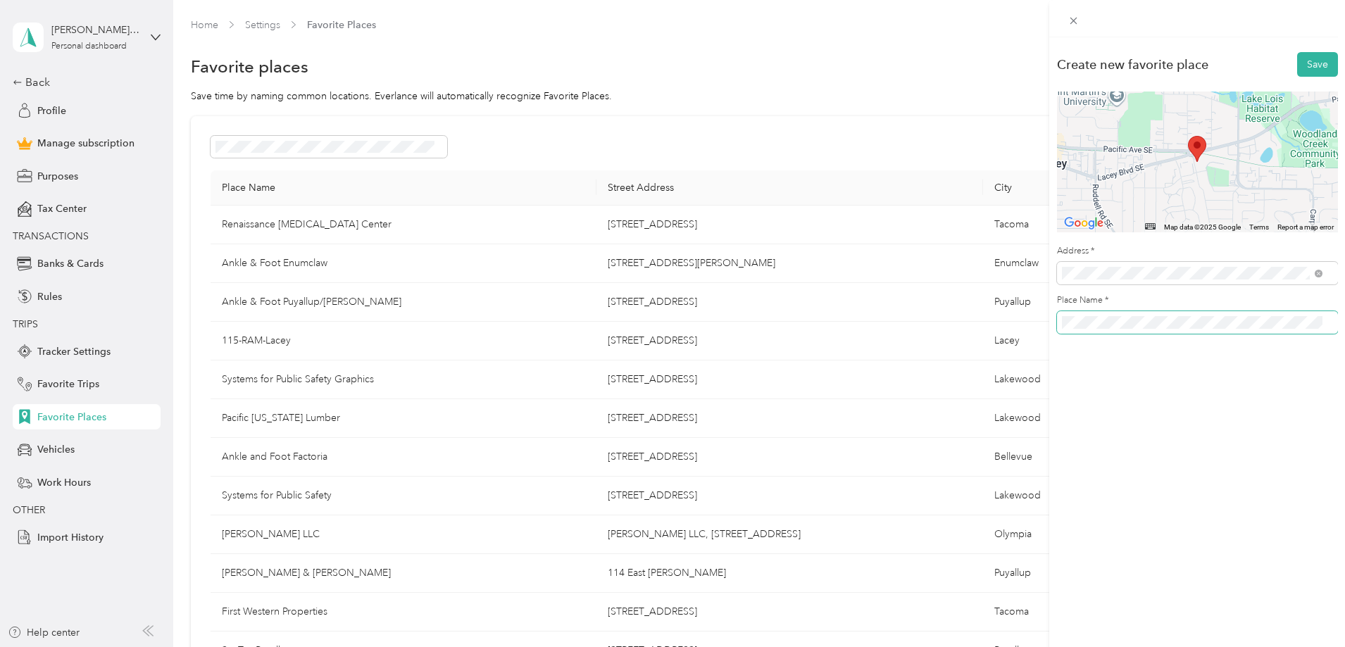
click at [916, 318] on div "Create new favorite place Save ← Move left → Move right ↑ Move up ↓ Move down +…" at bounding box center [672, 323] width 1345 height 647
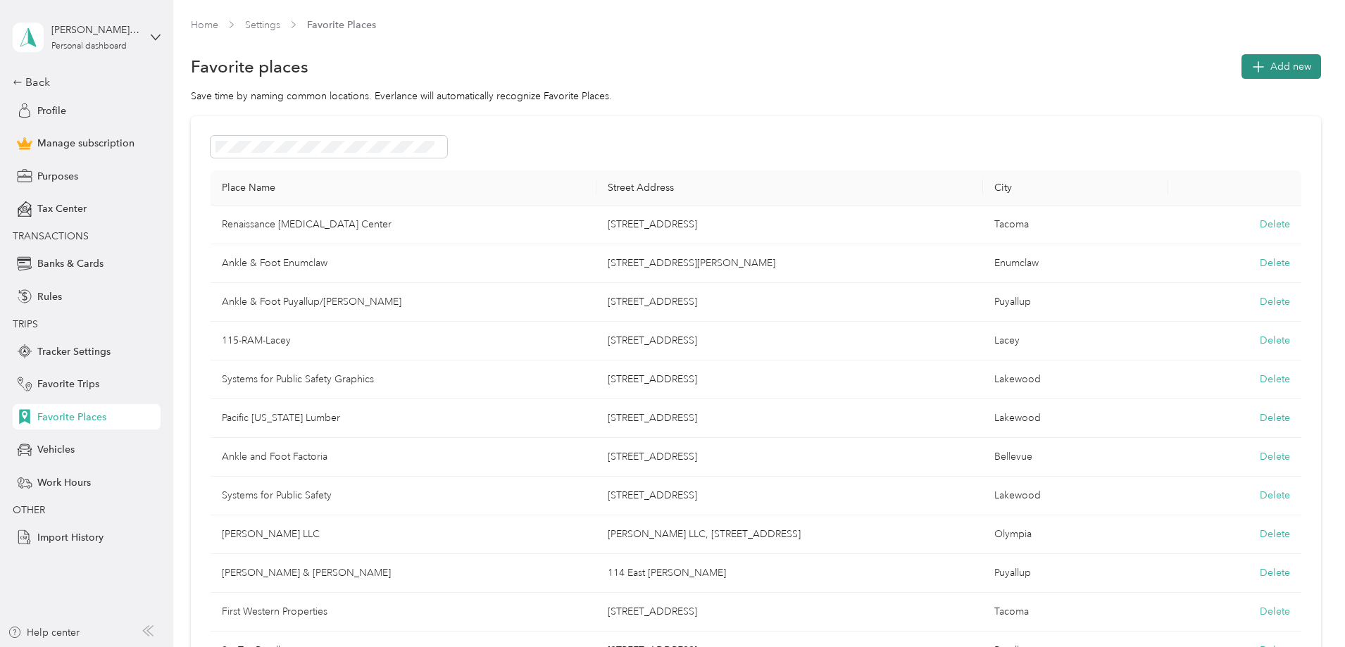
click at [1271, 61] on span "Add new" at bounding box center [1291, 66] width 41 height 15
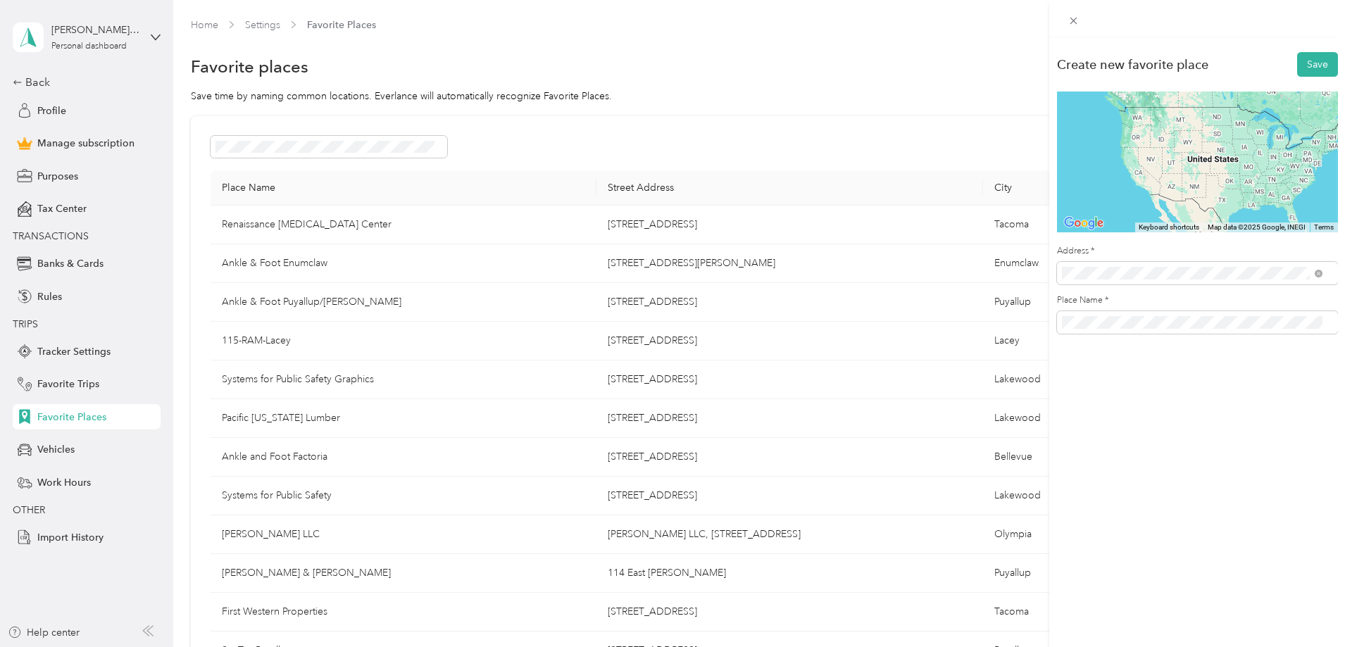
click at [1159, 323] on span "[STREET_ADDRESS][PERSON_NAME][US_STATE]" at bounding box center [1197, 324] width 219 height 13
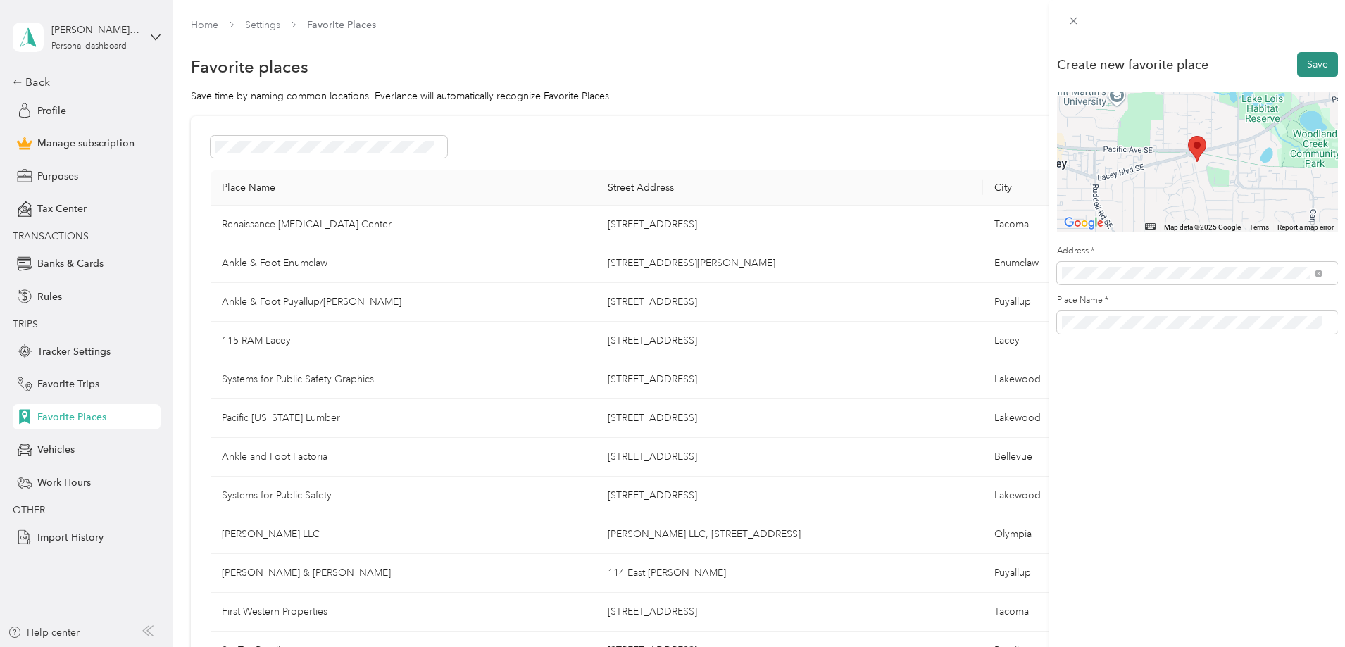
click at [1298, 56] on button "Save" at bounding box center [1318, 64] width 41 height 25
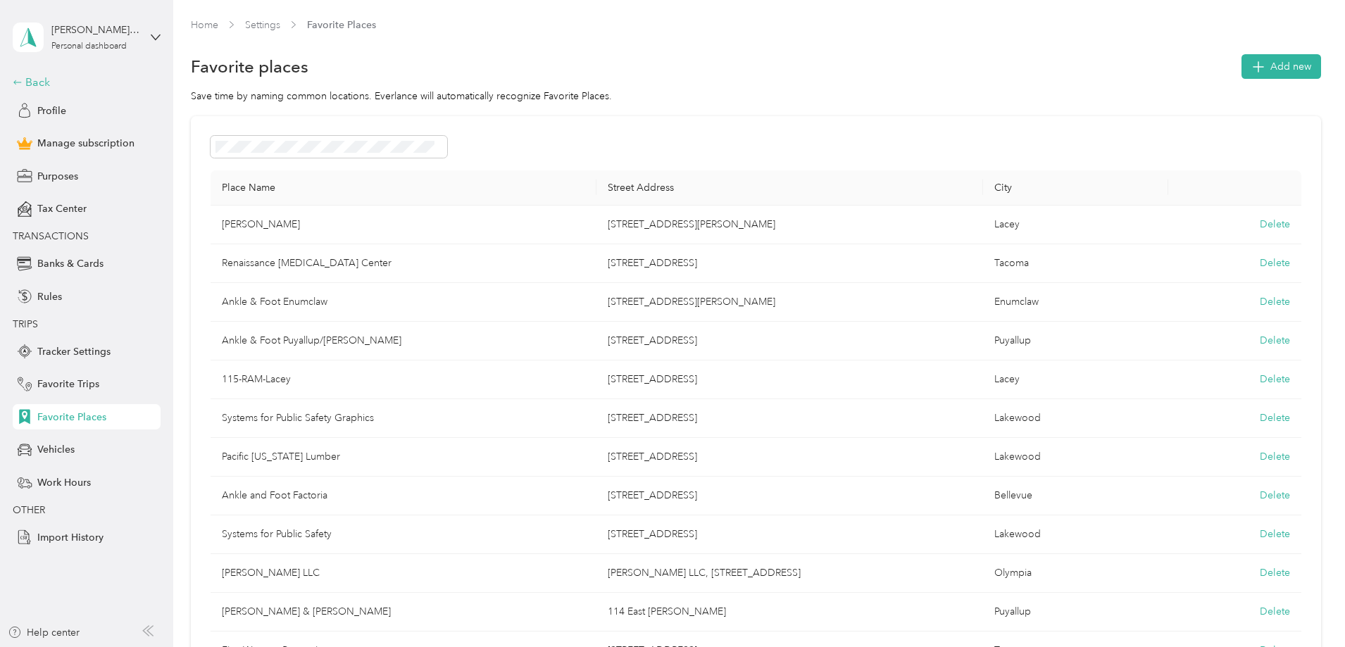
click at [49, 79] on div "Back" at bounding box center [83, 82] width 141 height 17
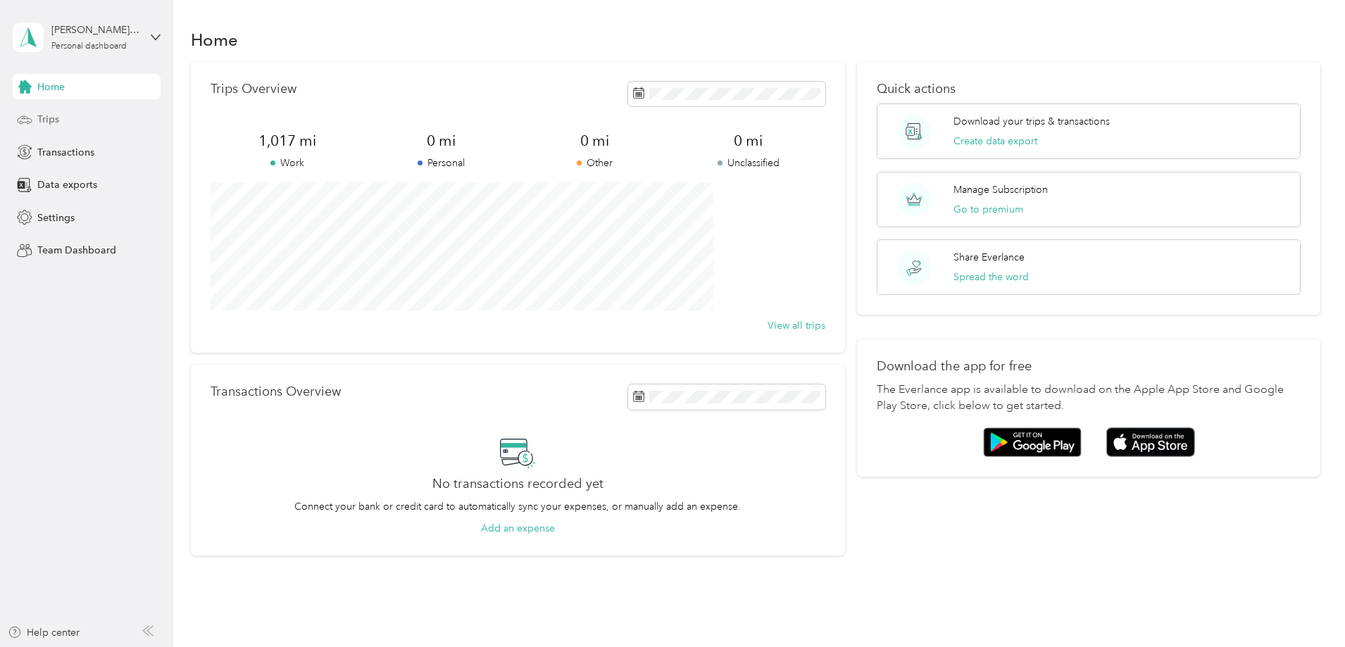
click at [80, 115] on div "Trips" at bounding box center [87, 119] width 148 height 25
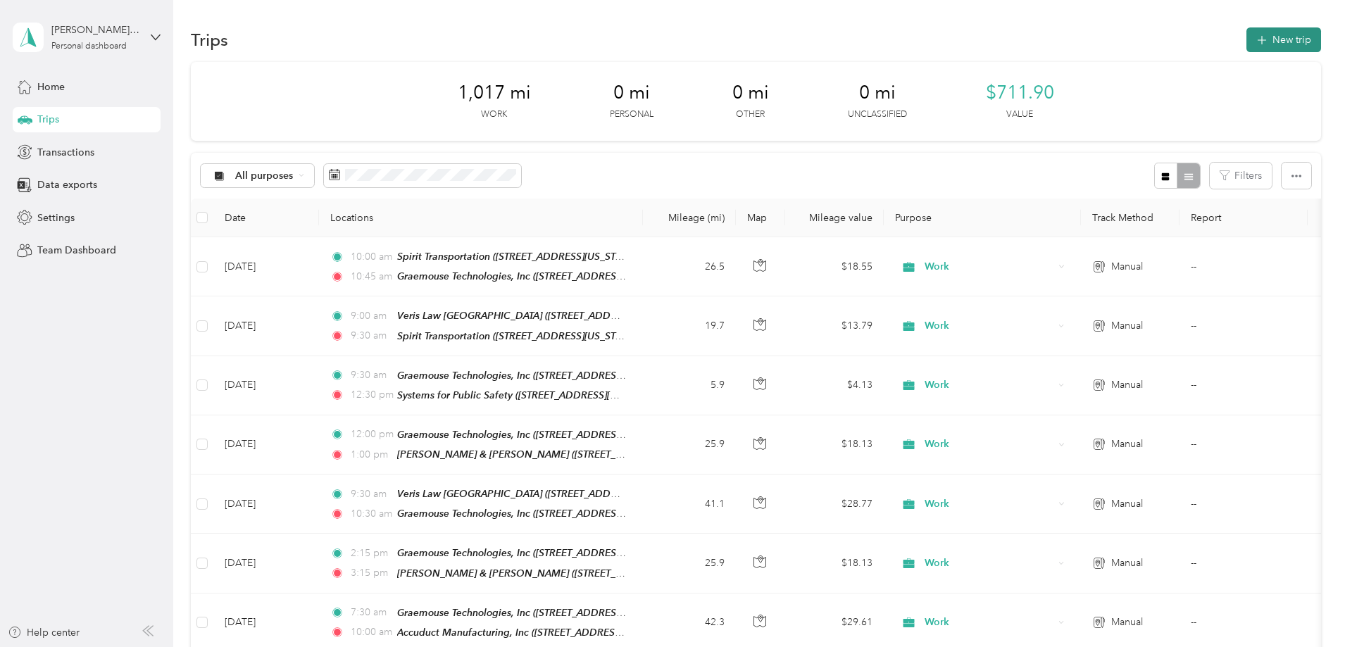
click at [1247, 37] on button "New trip" at bounding box center [1284, 39] width 75 height 25
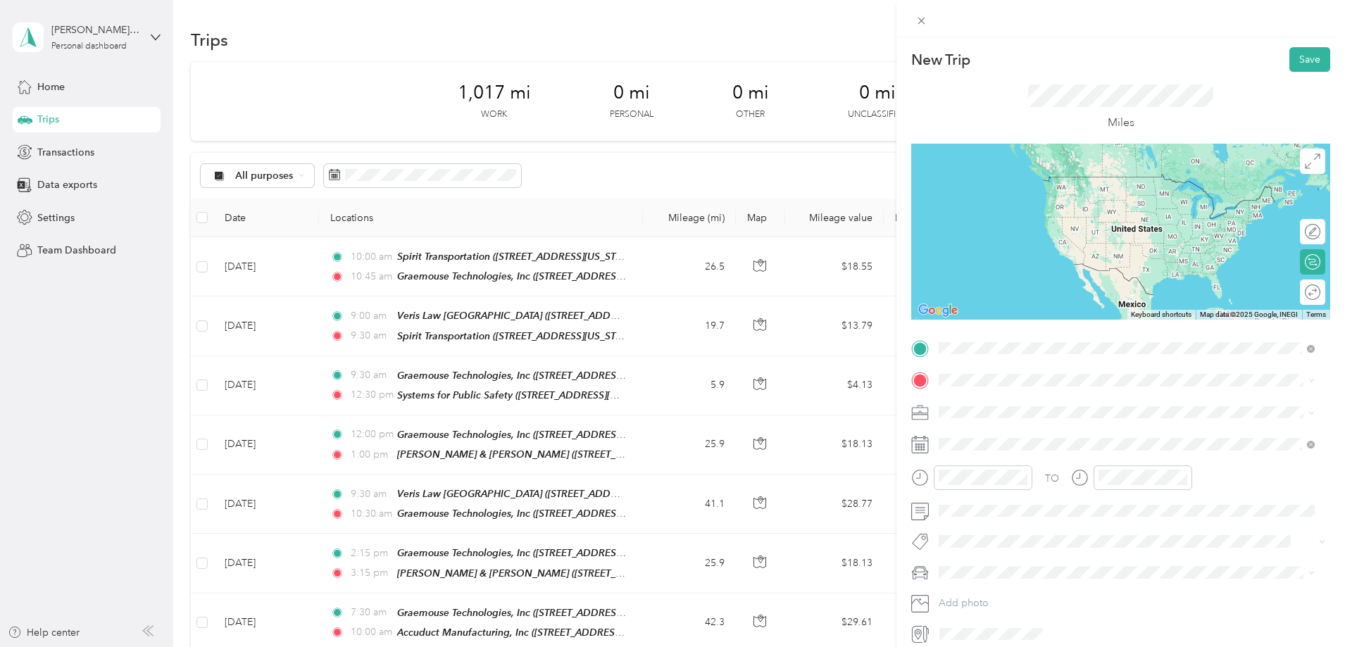
click at [1036, 428] on div "Graemouse Technologies, Inc [STREET_ADDRESS][US_STATE]" at bounding box center [1036, 413] width 141 height 30
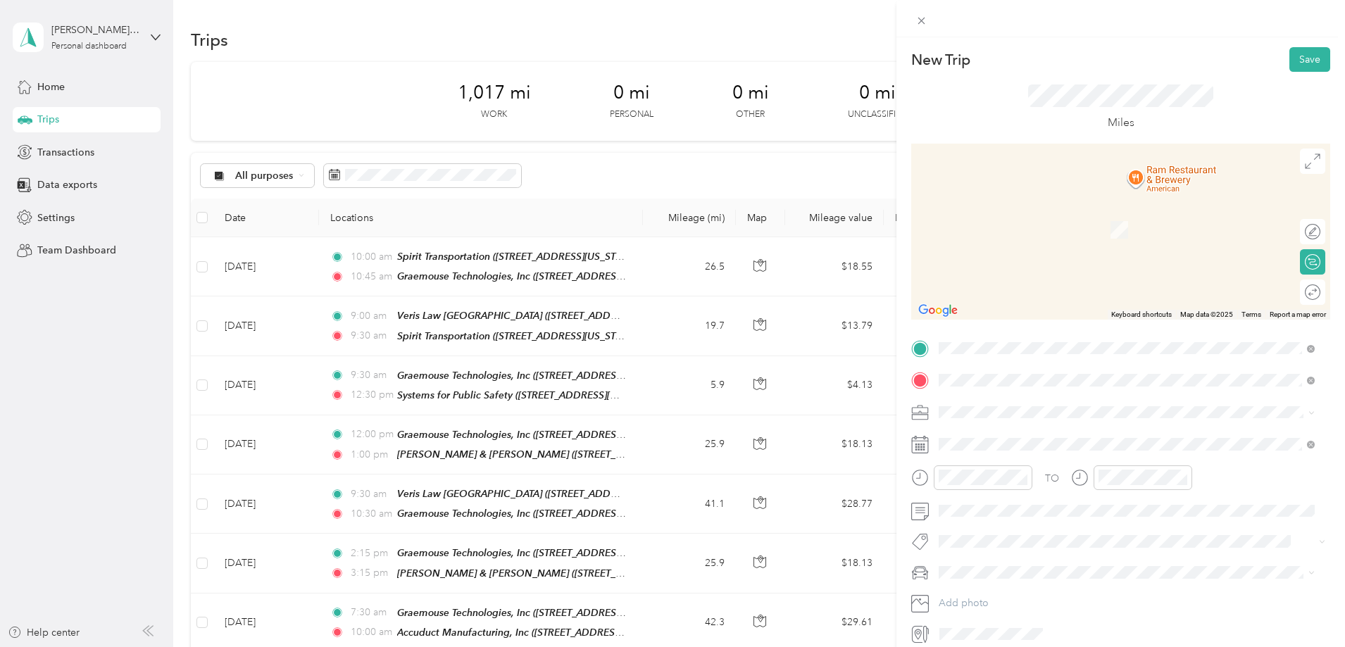
click at [1031, 485] on div "[PERSON_NAME] [STREET_ADDRESS][PERSON_NAME][US_STATE]" at bounding box center [1075, 489] width 219 height 30
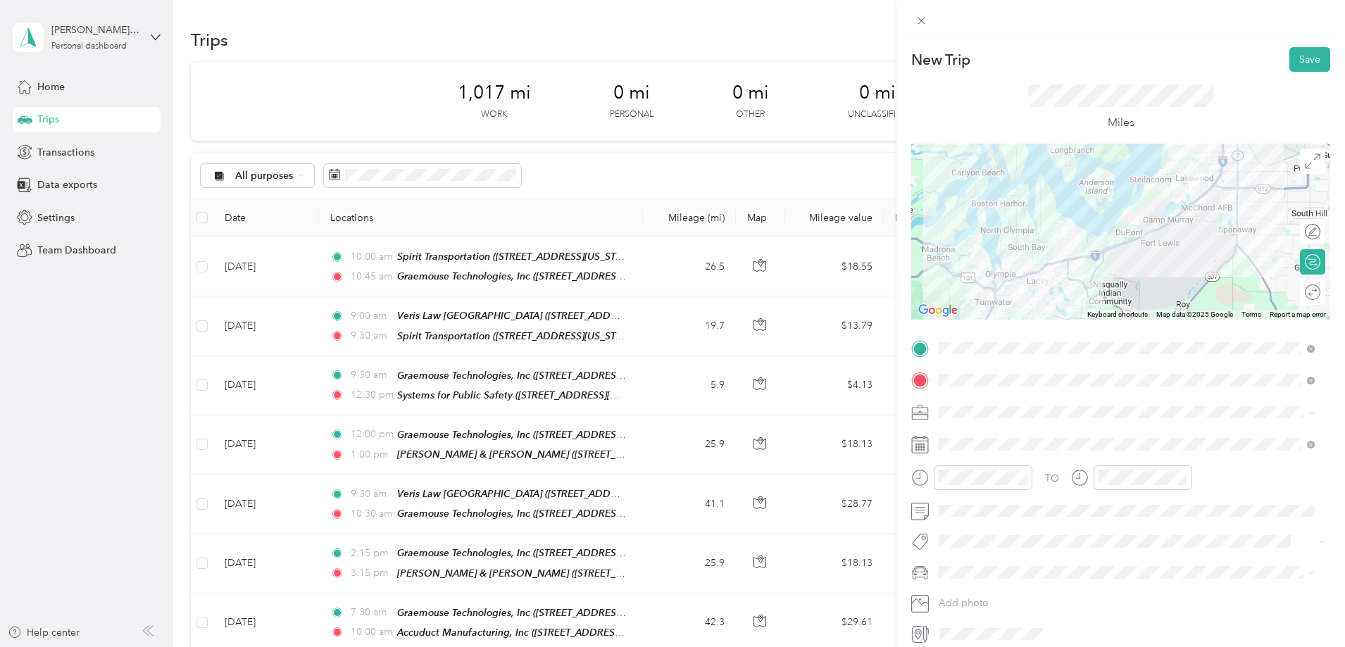
click at [960, 443] on li "Work" at bounding box center [1127, 437] width 386 height 25
click at [1308, 290] on div at bounding box center [1306, 292] width 30 height 15
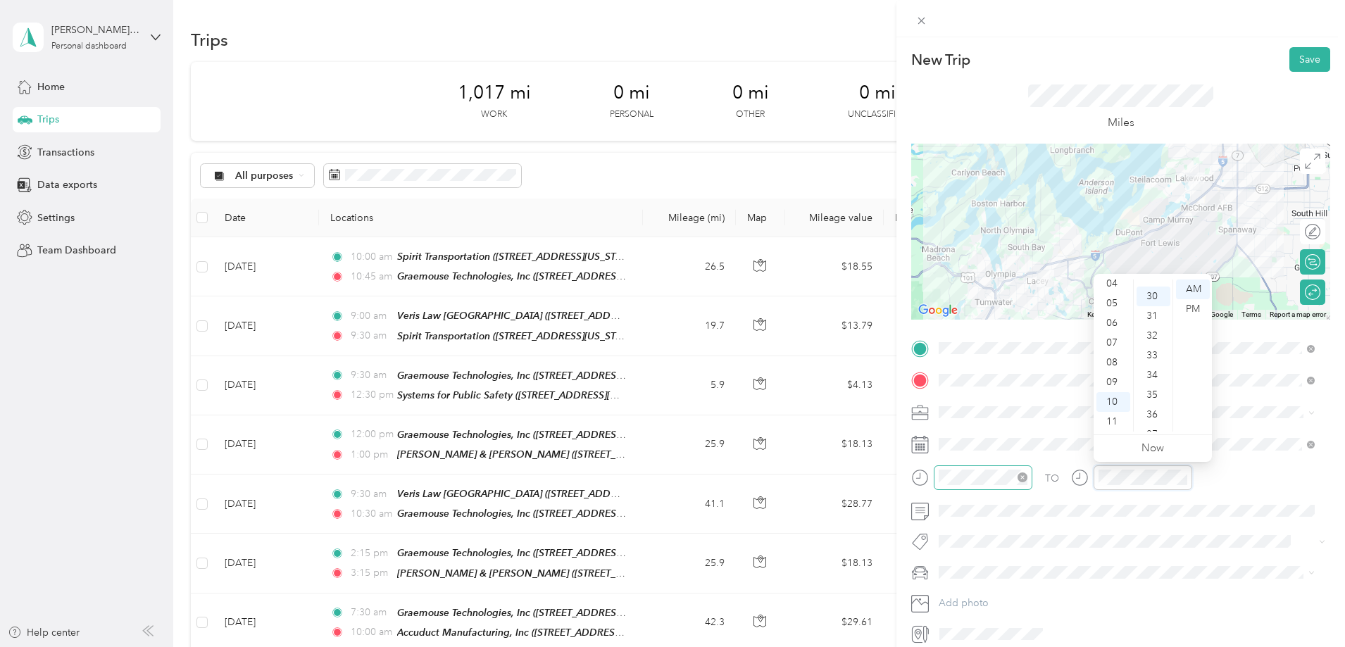
scroll to position [592, 0]
click at [1013, 497] on div at bounding box center [972, 483] width 121 height 35
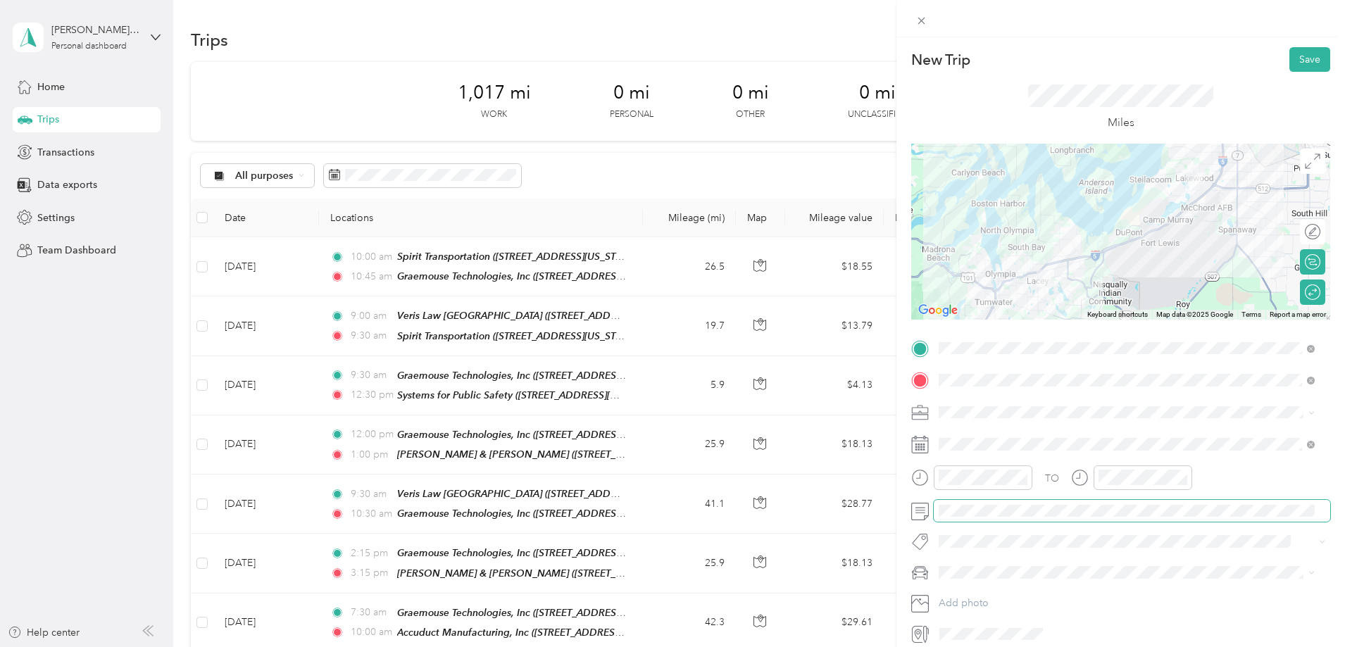
click at [1009, 518] on span at bounding box center [1132, 511] width 397 height 23
click at [982, 521] on span at bounding box center [1132, 511] width 397 height 23
click at [993, 565] on span at bounding box center [1132, 572] width 397 height 23
click at [977, 592] on span "BJ's car" at bounding box center [961, 598] width 35 height 12
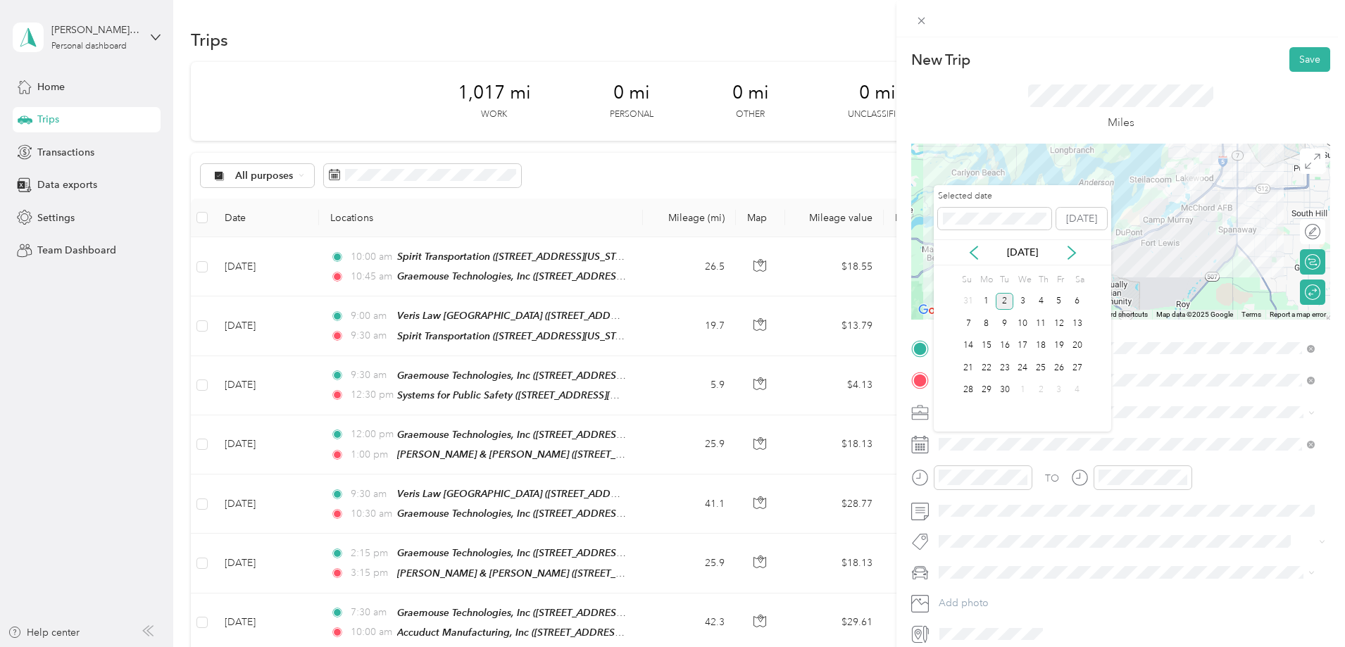
click at [984, 263] on div "[DATE]" at bounding box center [1023, 252] width 178 height 26
click at [981, 256] on icon at bounding box center [974, 253] width 14 height 14
click at [1043, 394] on div "28" at bounding box center [1041, 391] width 18 height 18
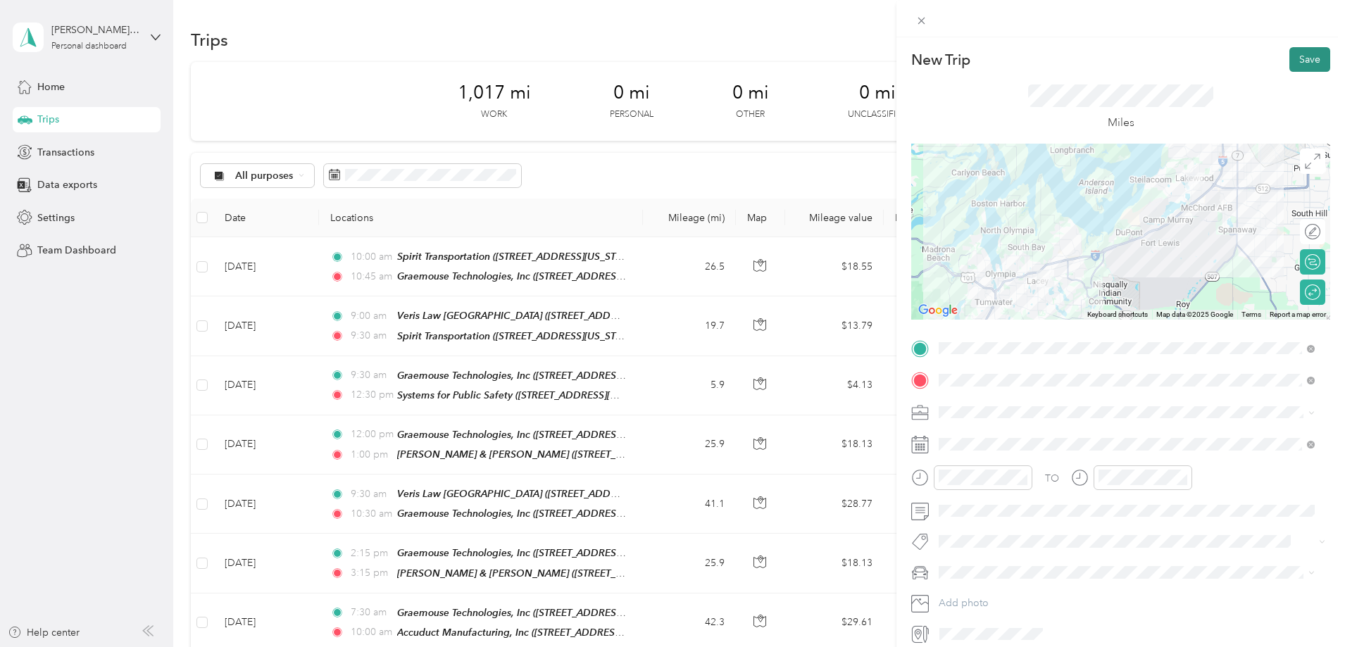
click at [1300, 56] on button "Save" at bounding box center [1310, 59] width 41 height 25
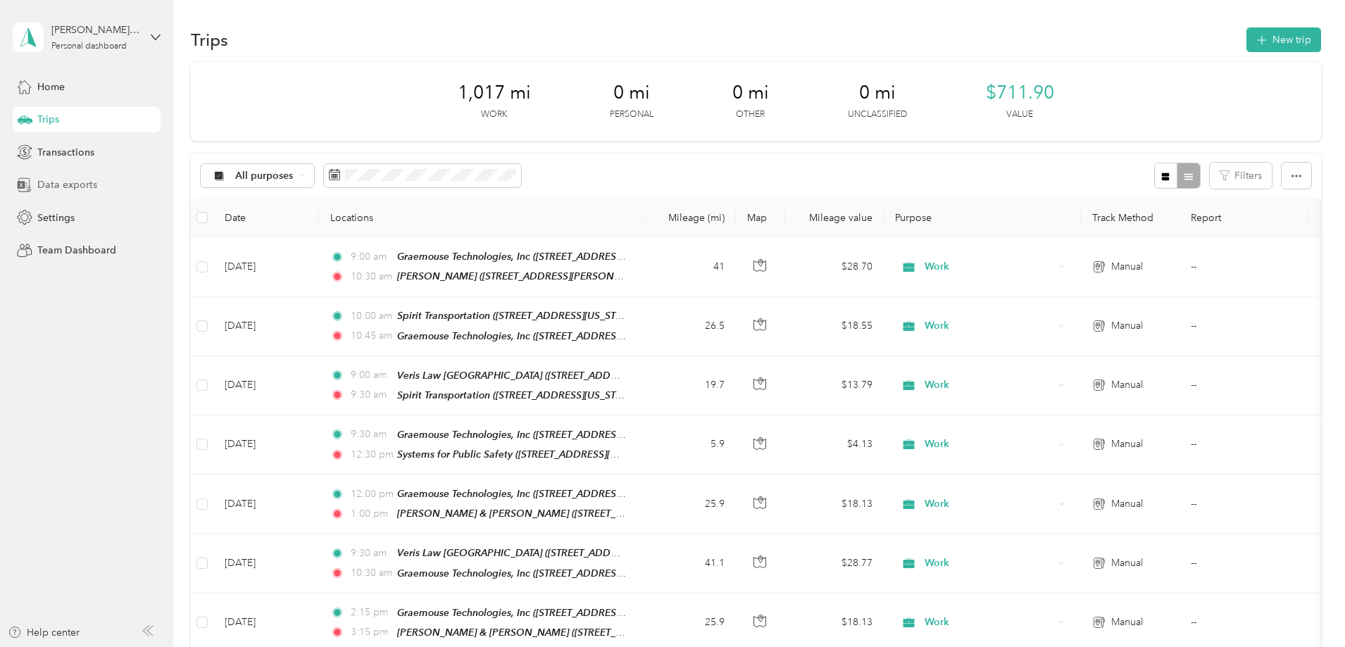
click at [73, 175] on div "Data exports" at bounding box center [87, 185] width 148 height 25
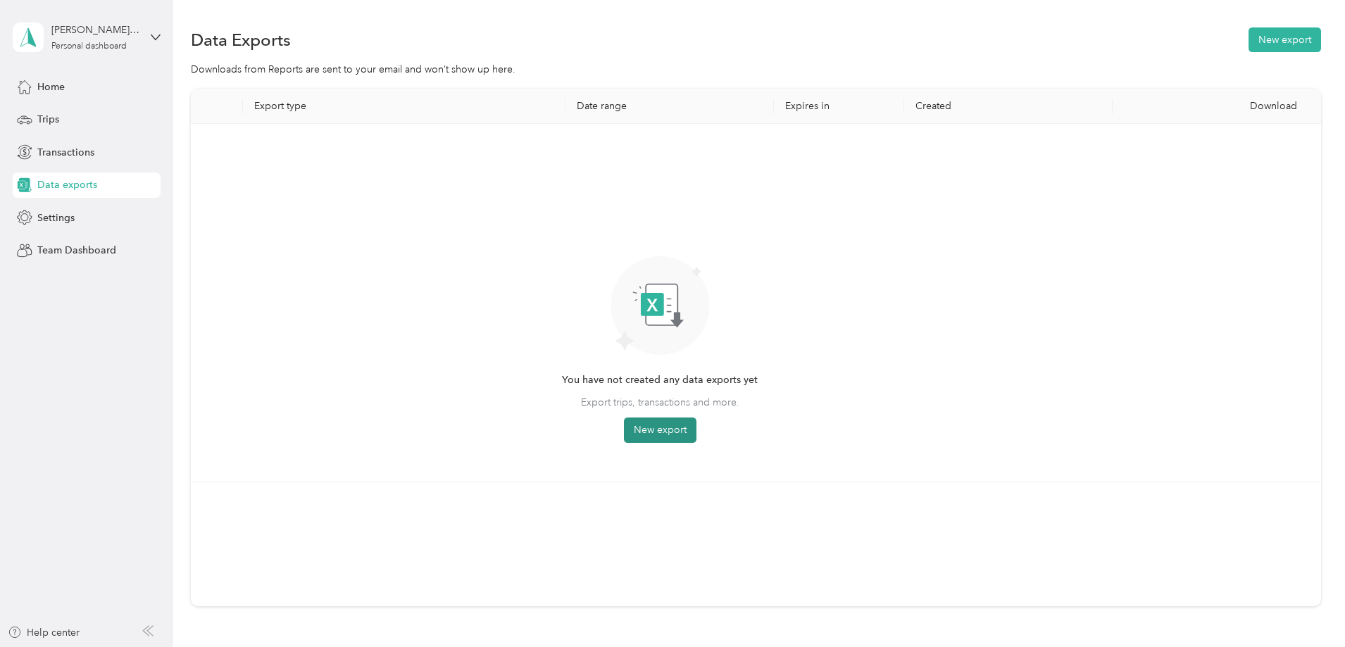
click at [697, 418] on button "New export" at bounding box center [660, 430] width 73 height 25
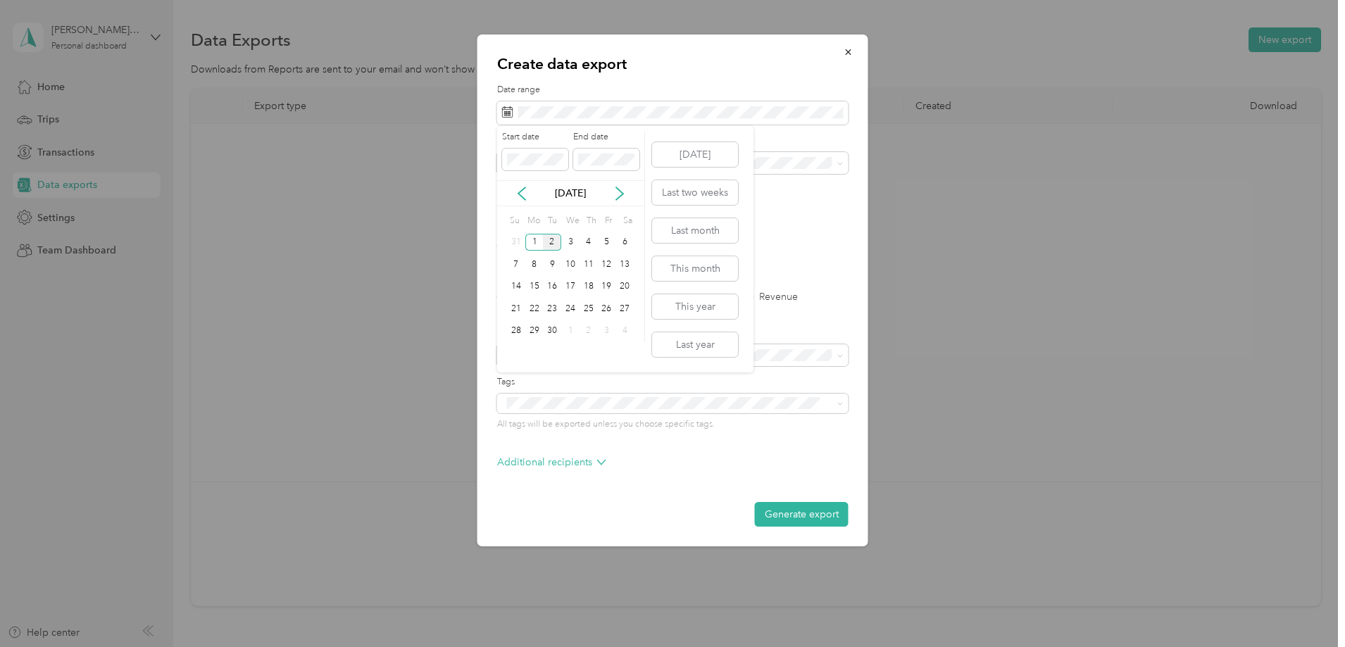
click at [530, 193] on div "[DATE]" at bounding box center [570, 193] width 147 height 15
click at [521, 194] on icon at bounding box center [522, 194] width 14 height 14
click at [605, 292] on div "15" at bounding box center [607, 287] width 18 height 18
click at [520, 356] on div "31" at bounding box center [516, 353] width 18 height 18
click at [561, 121] on span at bounding box center [672, 113] width 351 height 24
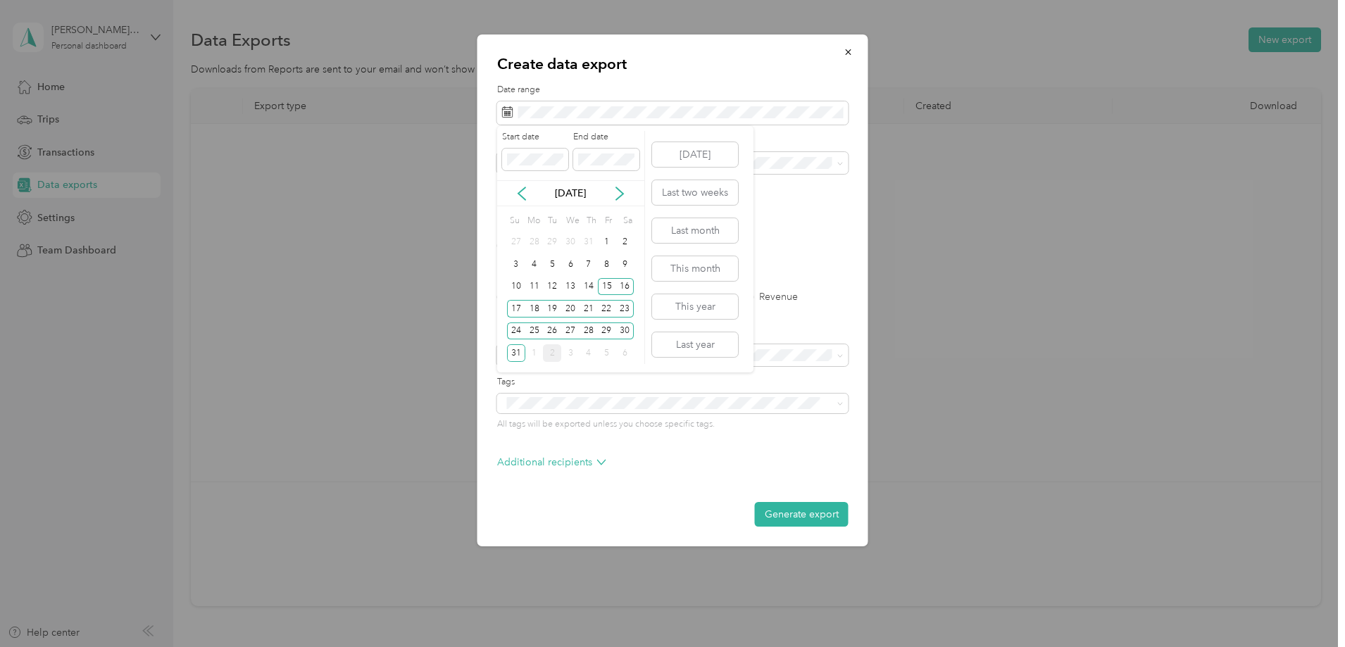
click at [629, 295] on div "16" at bounding box center [625, 286] width 18 height 23
click at [629, 287] on div "16" at bounding box center [625, 287] width 18 height 18
click at [521, 357] on div "31" at bounding box center [516, 353] width 18 height 18
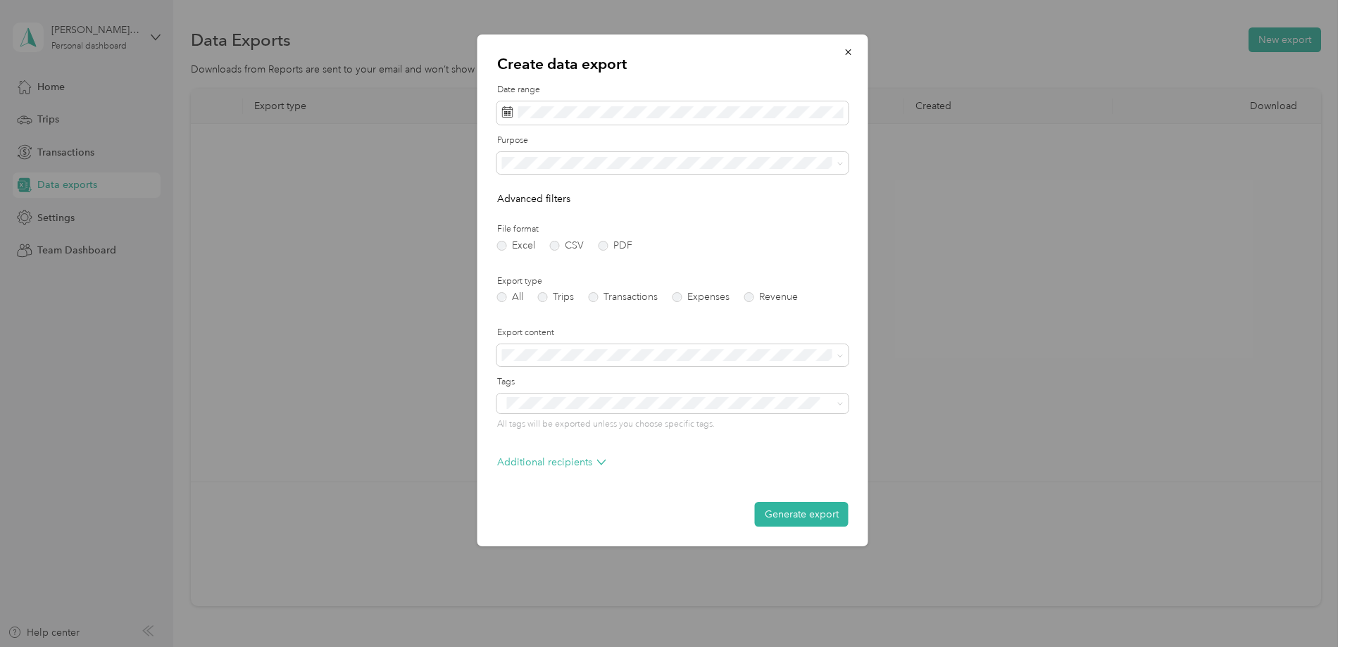
click at [605, 244] on label "PDF" at bounding box center [616, 246] width 34 height 10
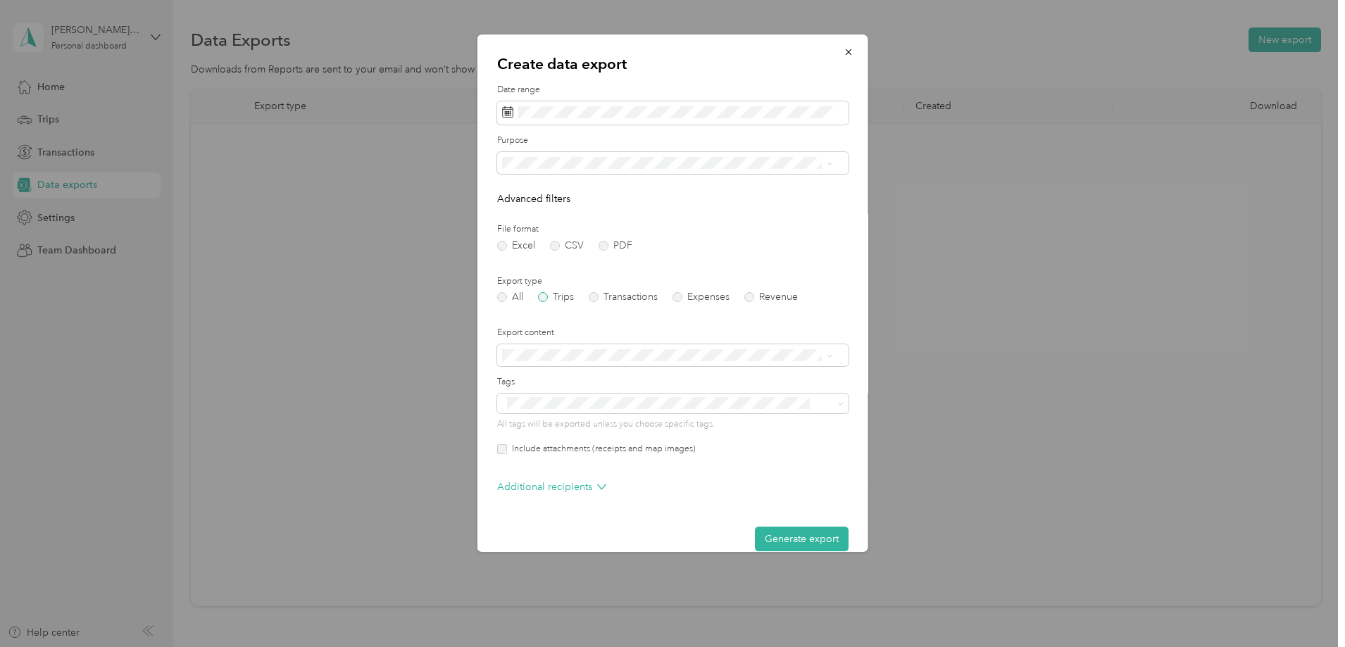
click at [557, 299] on label "Trips" at bounding box center [556, 297] width 36 height 10
click at [564, 191] on div "All" at bounding box center [667, 187] width 321 height 15
click at [530, 211] on span "Work" at bounding box center [519, 212] width 24 height 12
click at [792, 535] on button "Generate export" at bounding box center [802, 539] width 94 height 25
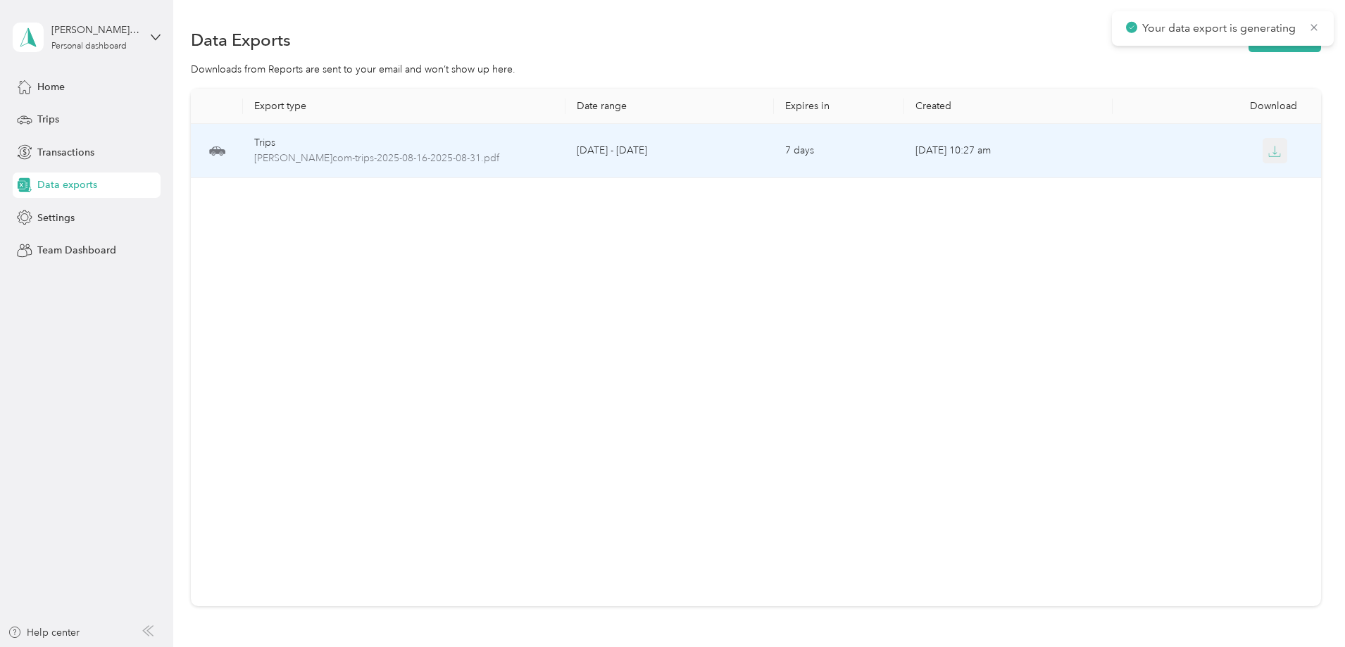
click at [1263, 158] on button "button" at bounding box center [1275, 150] width 25 height 25
